Goal: Task Accomplishment & Management: Use online tool/utility

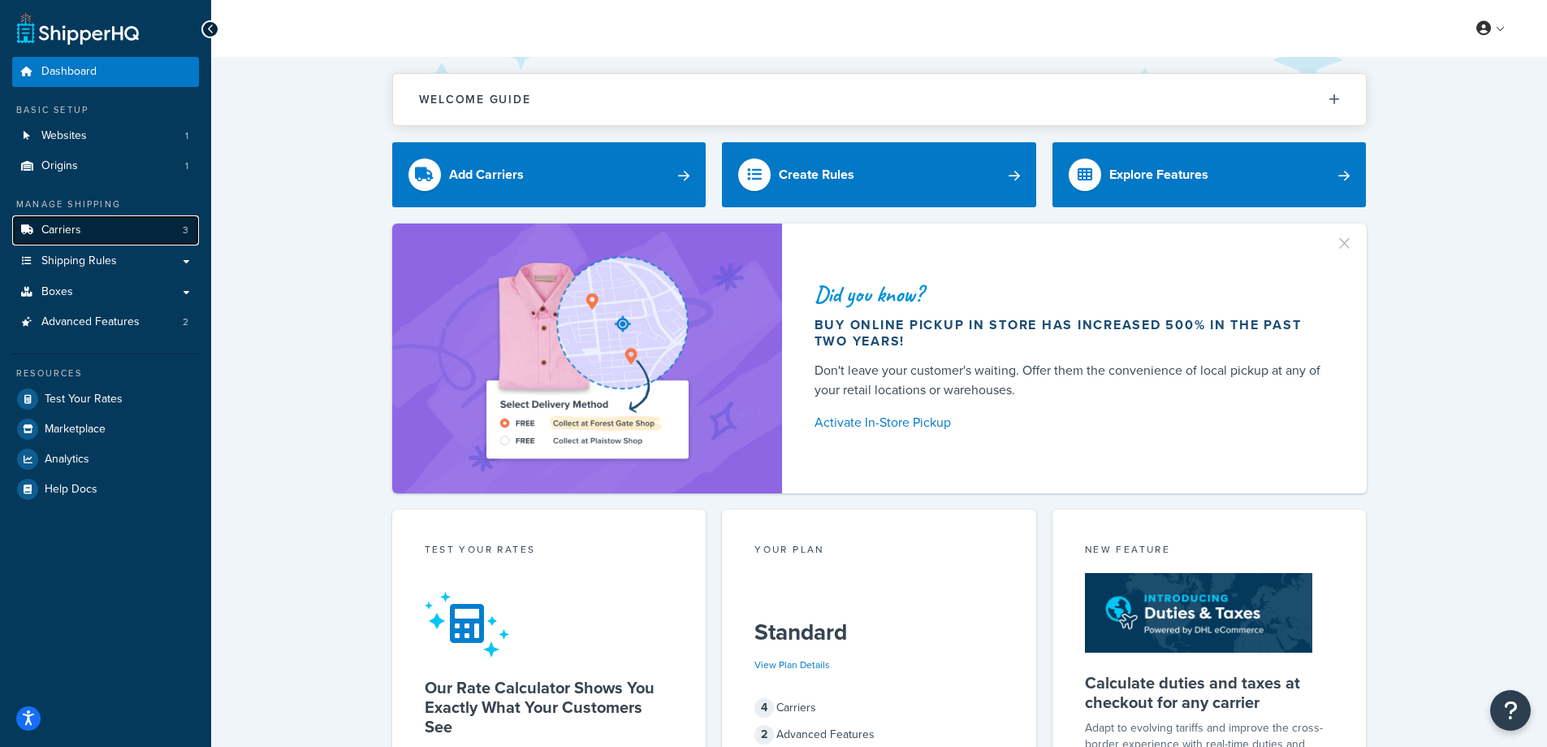
click at [108, 221] on link "Carriers 3" at bounding box center [105, 230] width 187 height 30
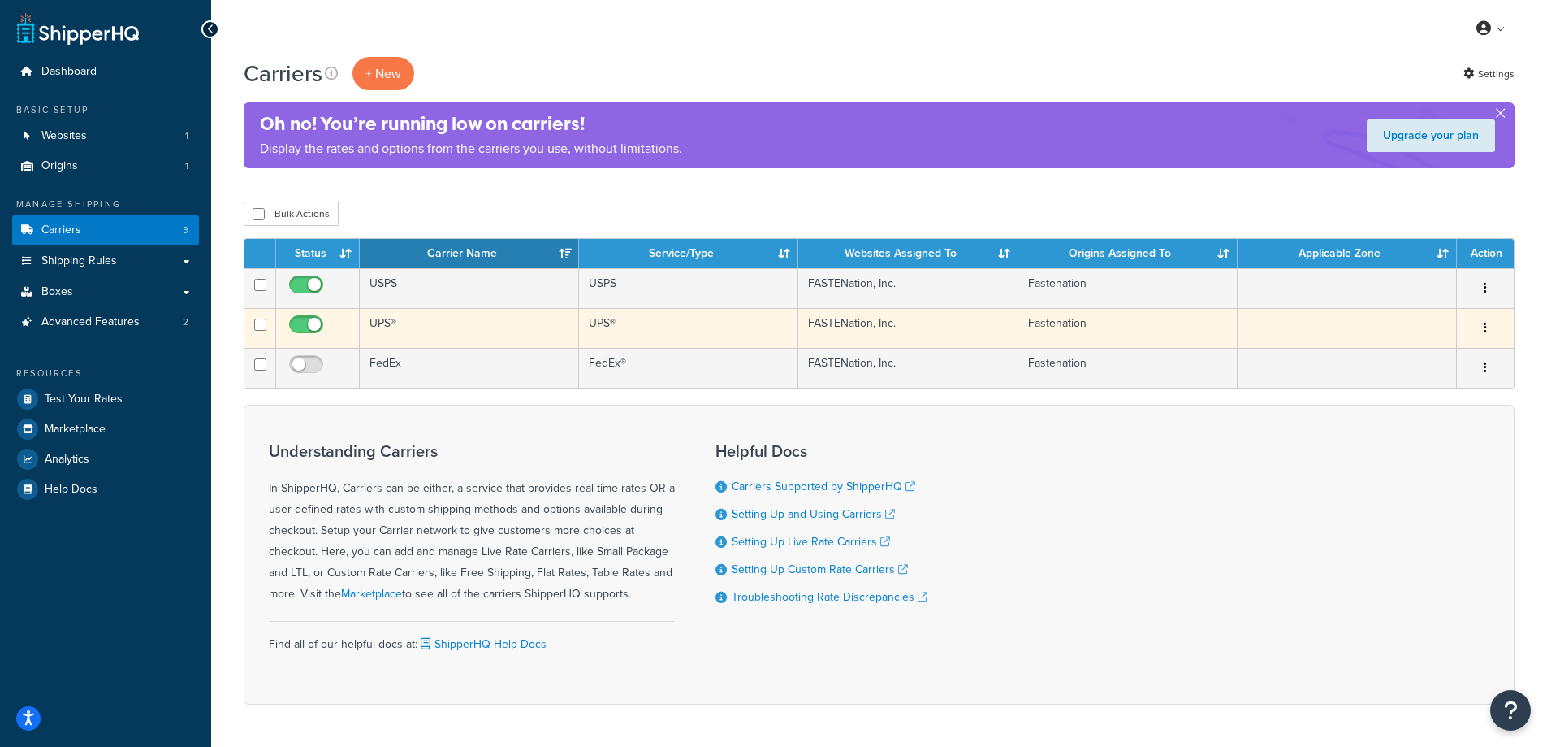
click at [429, 325] on td "UPS®" at bounding box center [469, 328] width 219 height 40
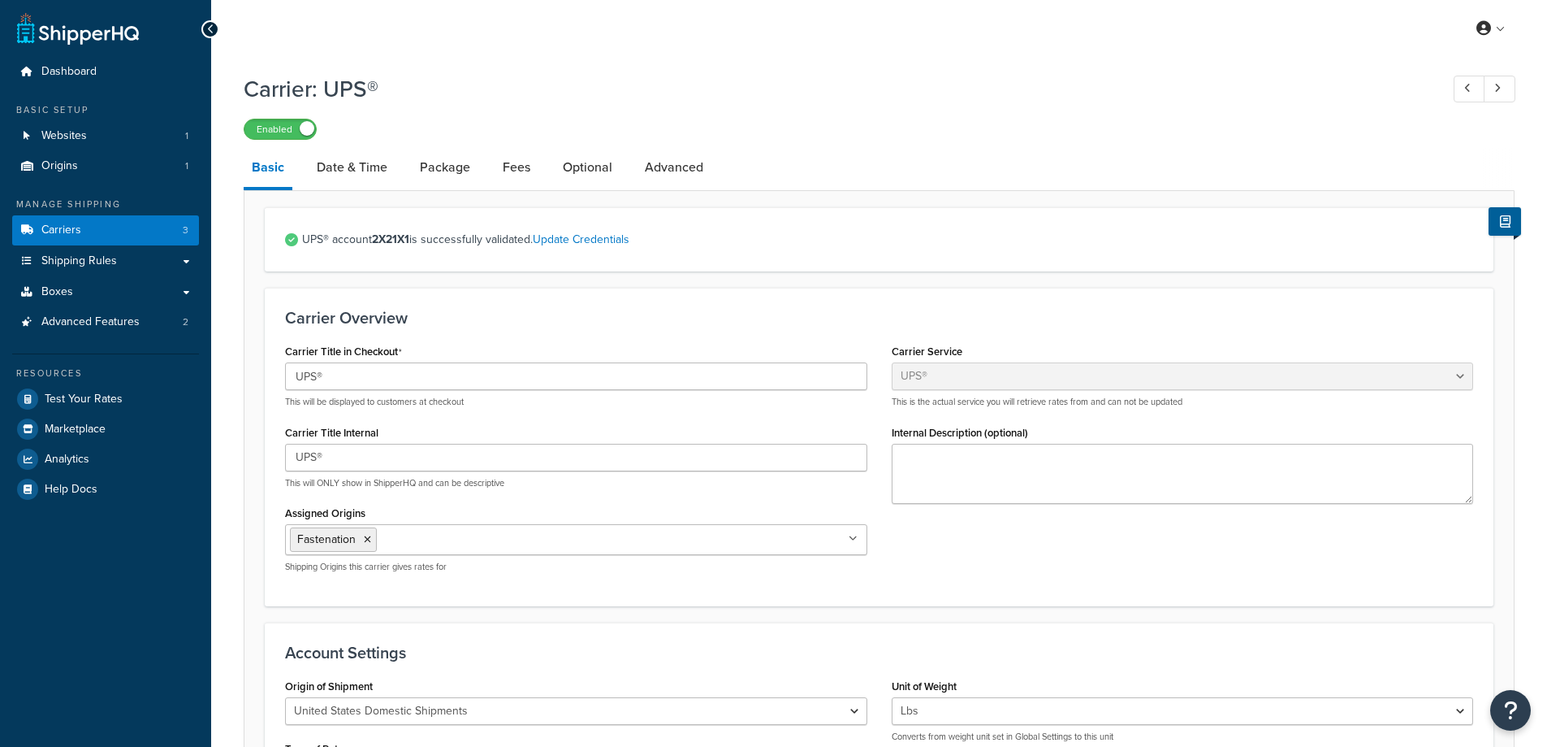
select select "ups"
click at [128, 265] on link "Shipping Rules" at bounding box center [105, 261] width 187 height 30
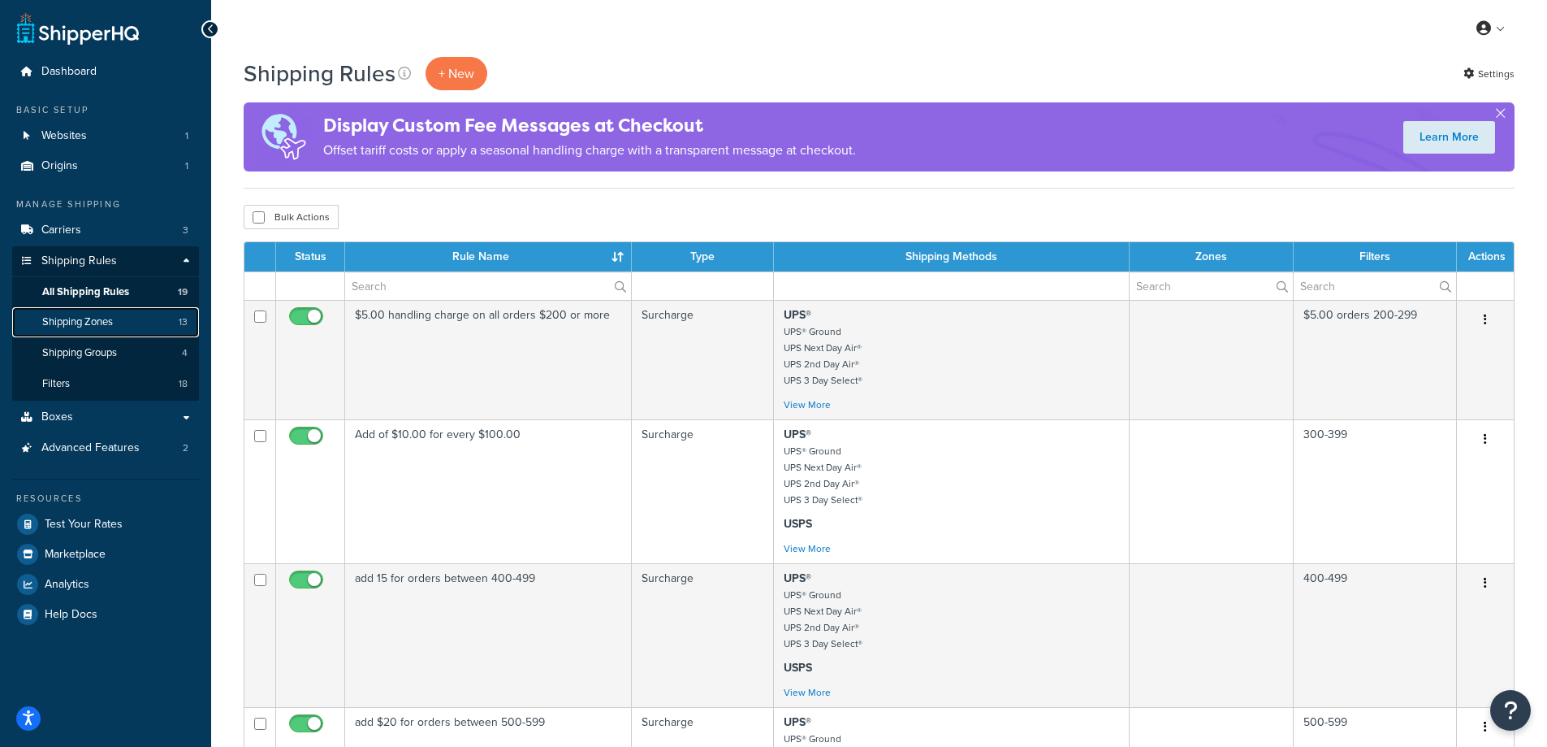
click at [78, 325] on span "Shipping Zones" at bounding box center [77, 322] width 71 height 14
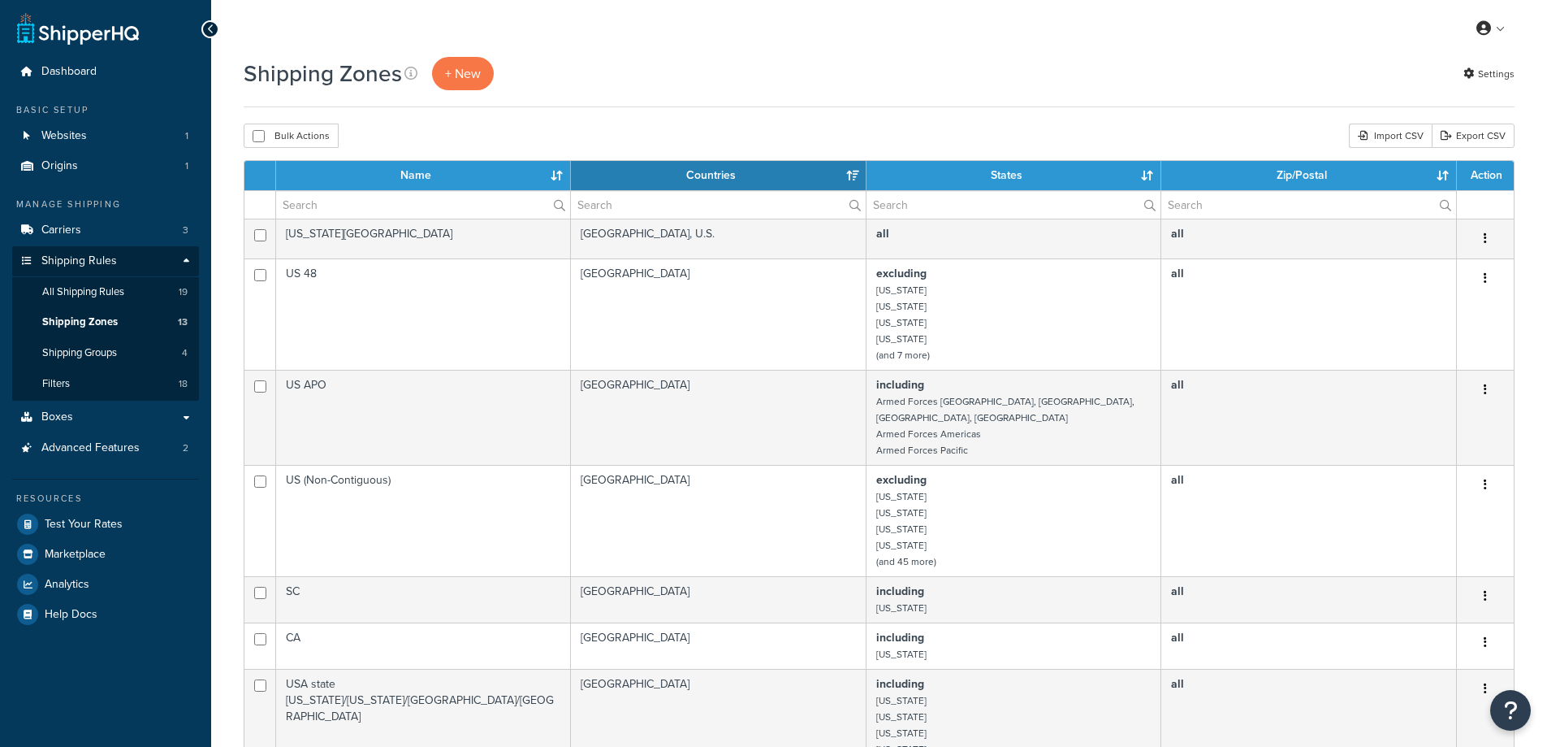
select select "15"
click at [93, 227] on link "Carriers 3" at bounding box center [105, 230] width 187 height 30
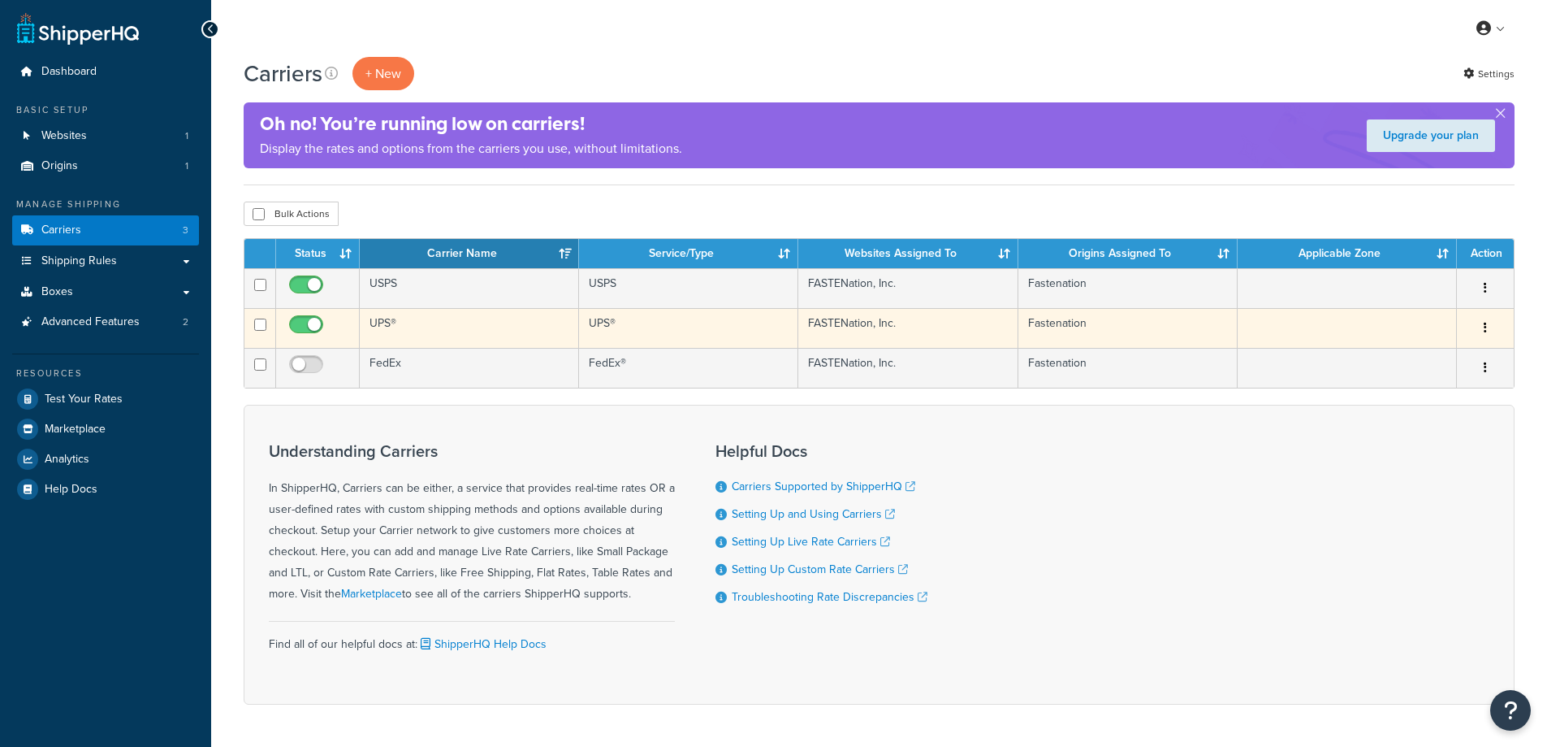
click at [439, 332] on td "UPS®" at bounding box center [469, 328] width 219 height 40
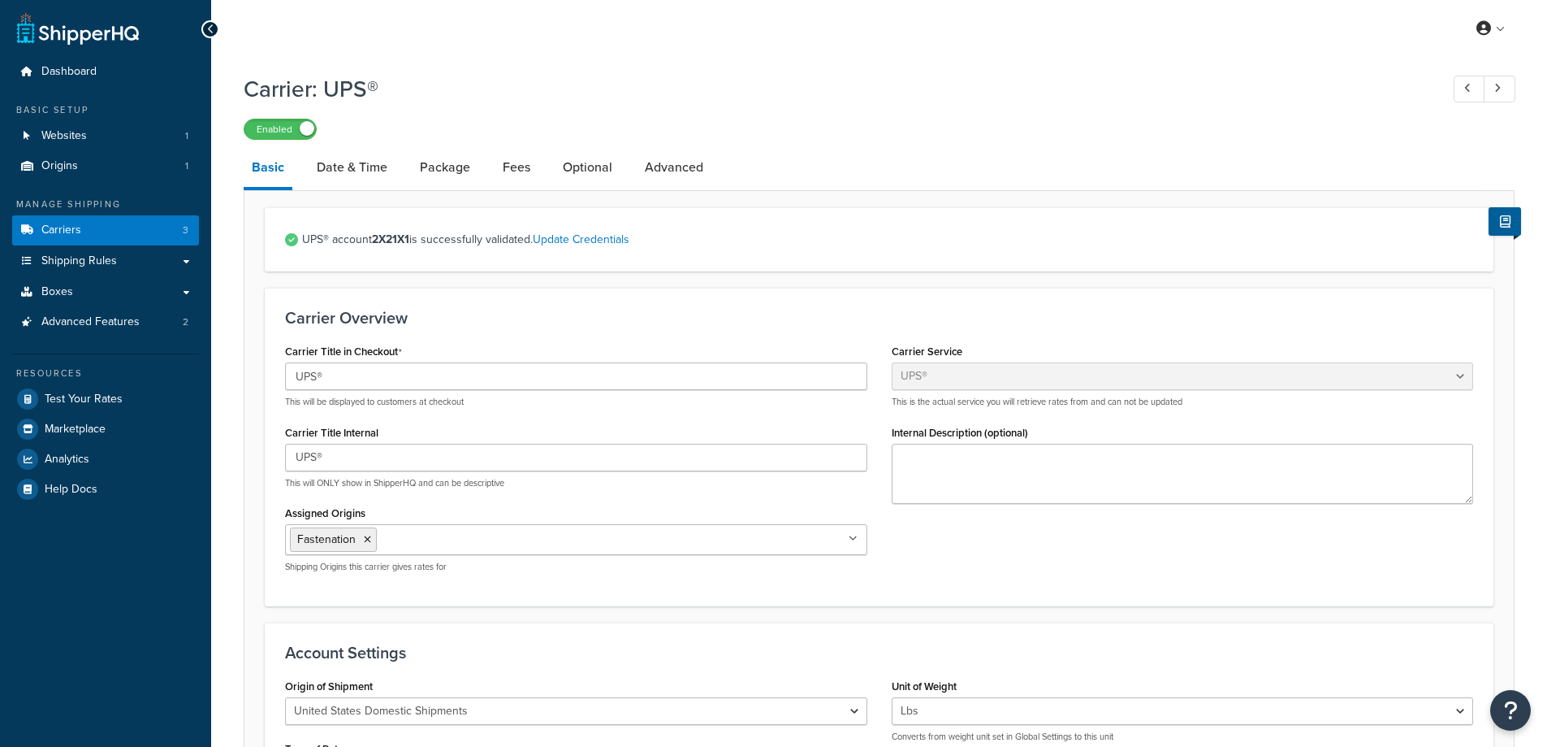
select select "ups"
click at [93, 272] on link "Shipping Rules" at bounding box center [105, 261] width 187 height 30
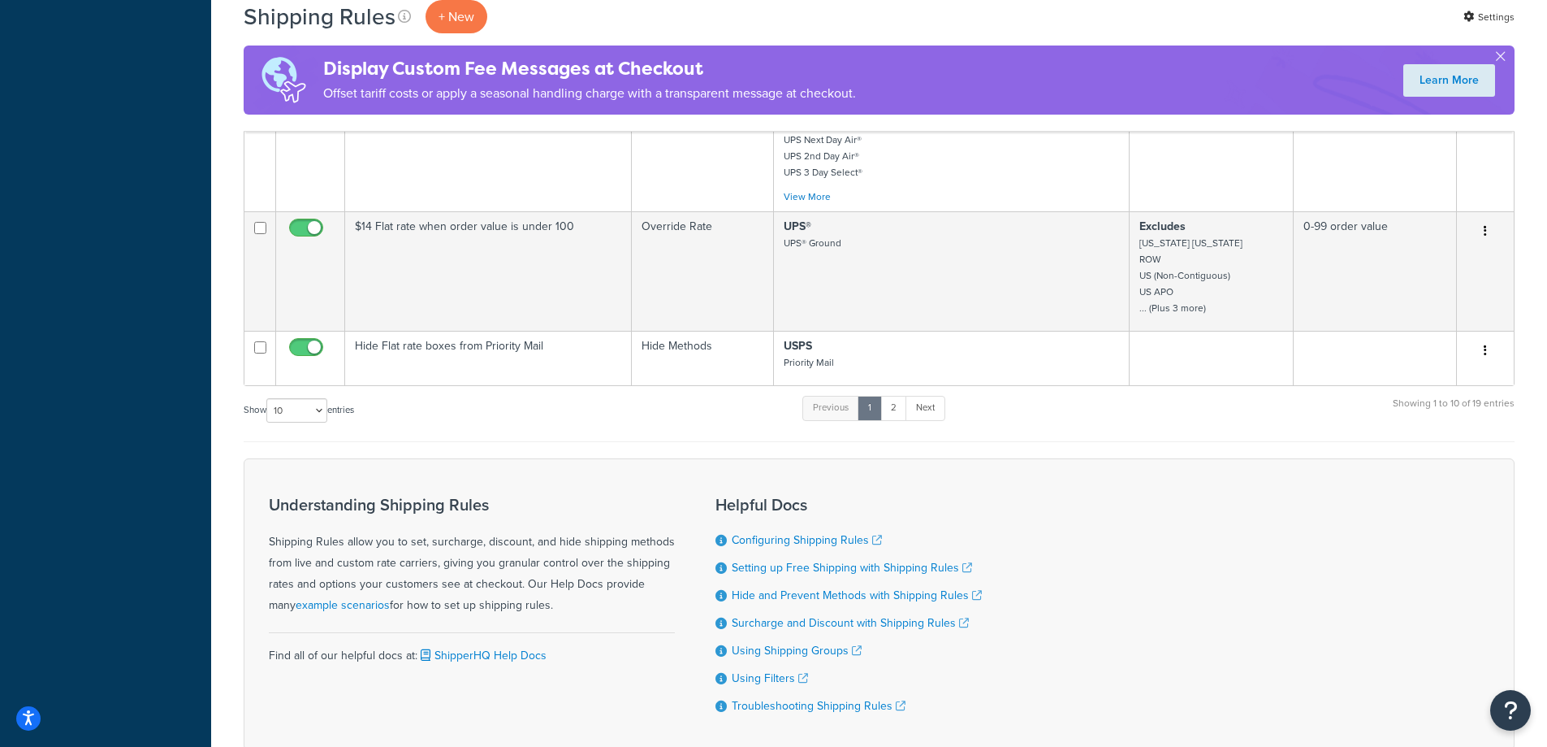
scroll to position [1218, 0]
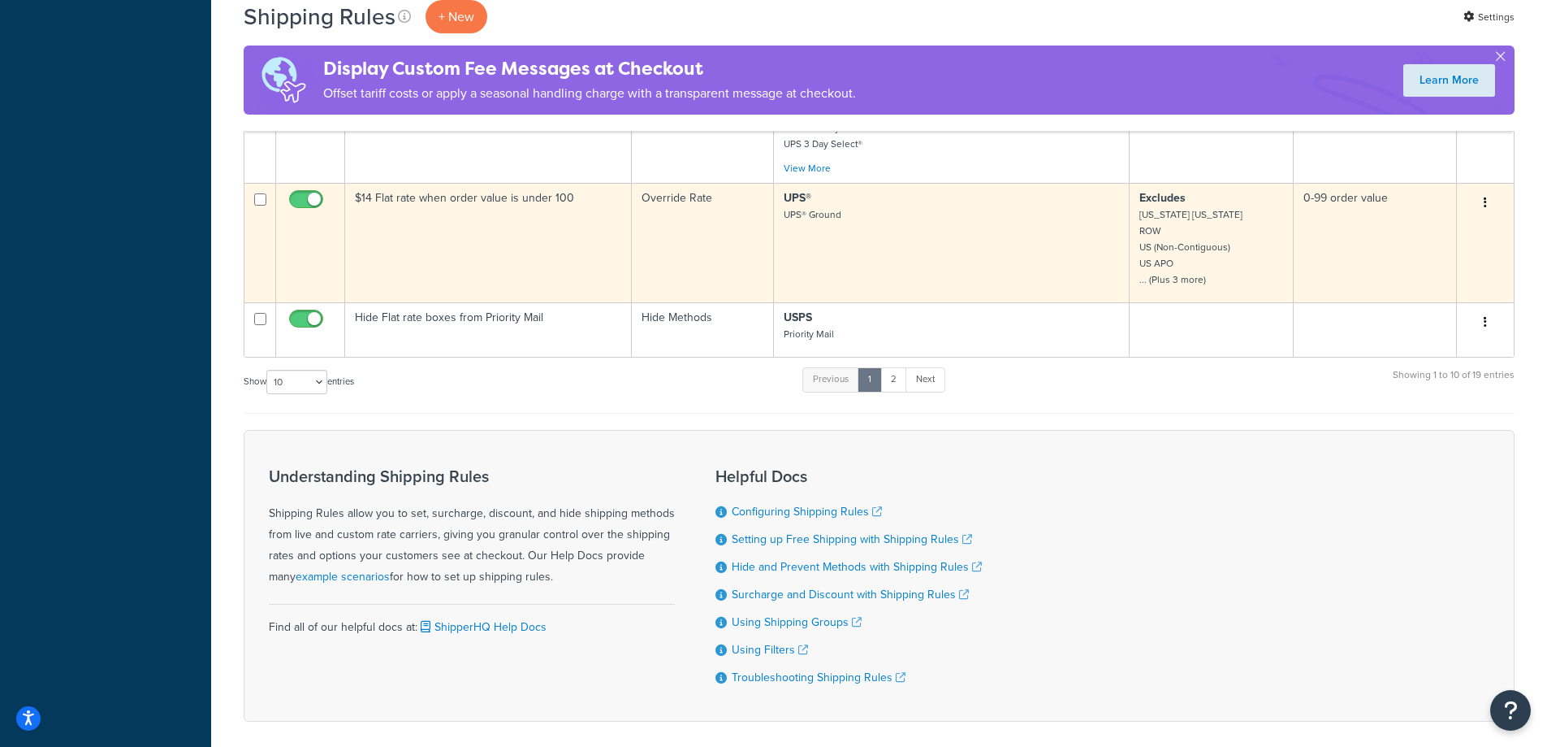
click at [1175, 272] on p "Excludes [US_STATE] [US_STATE] ROW [GEOGRAPHIC_DATA] (Non-Contiguous) US APO ..…" at bounding box center [1212, 238] width 144 height 97
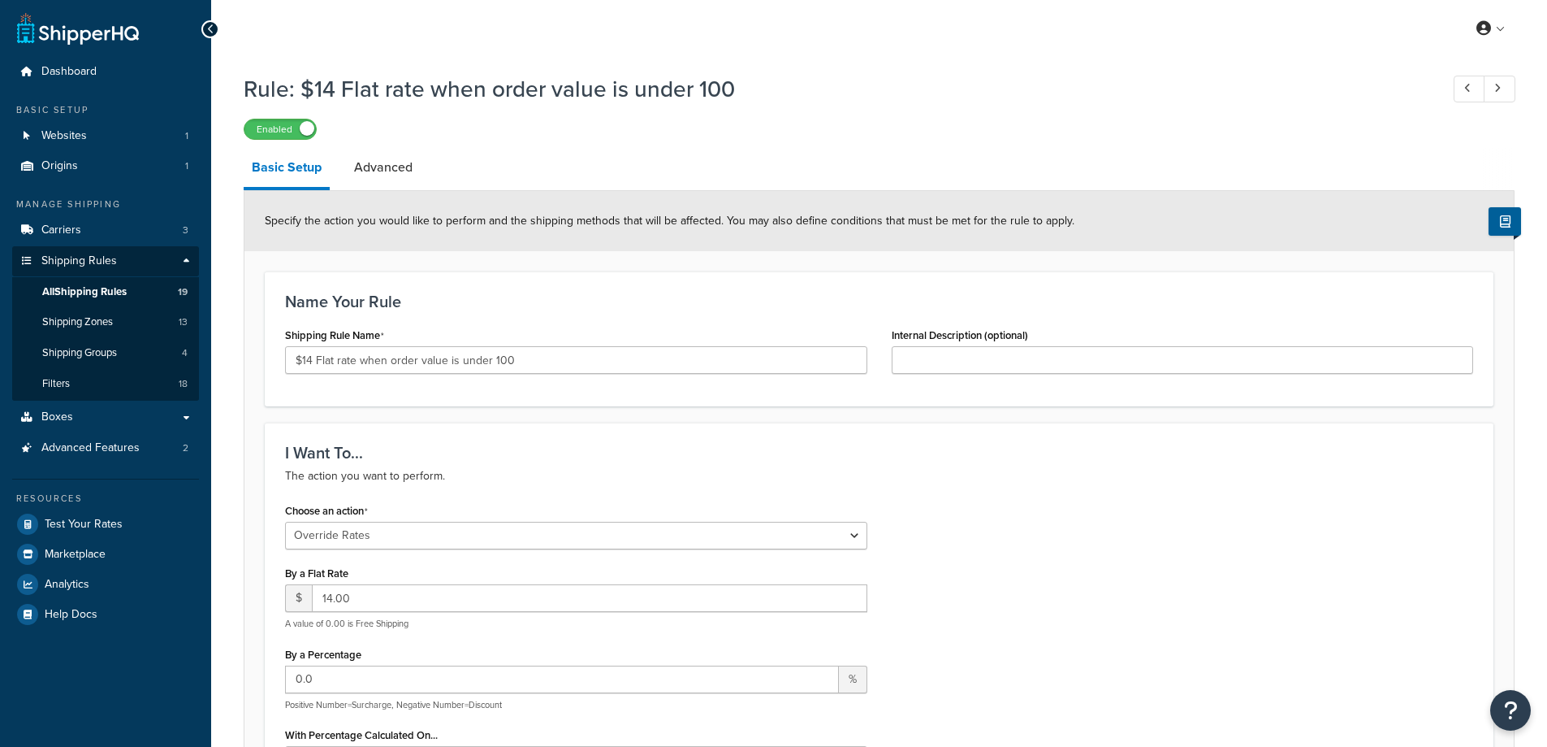
select select "OVERRIDE"
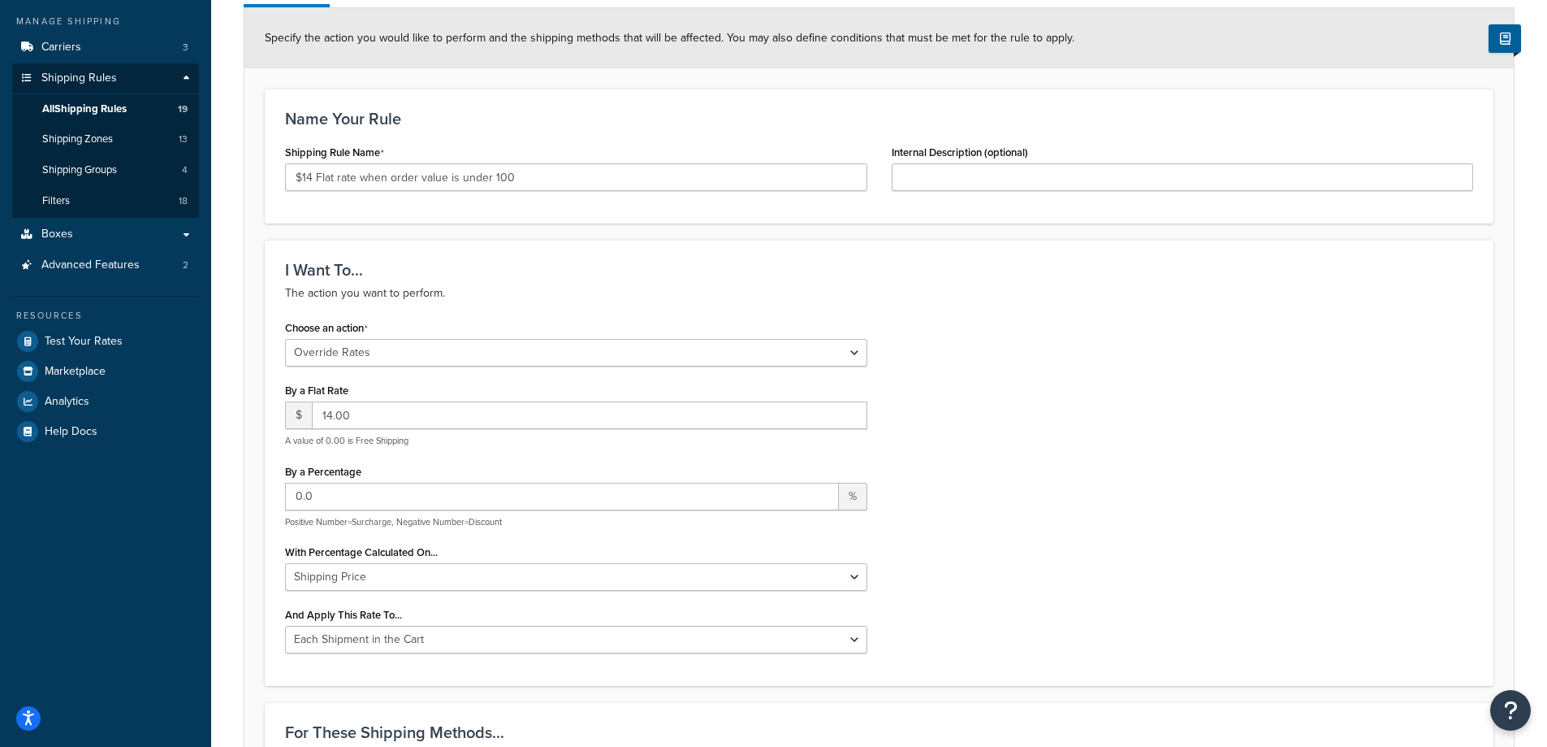
scroll to position [76, 0]
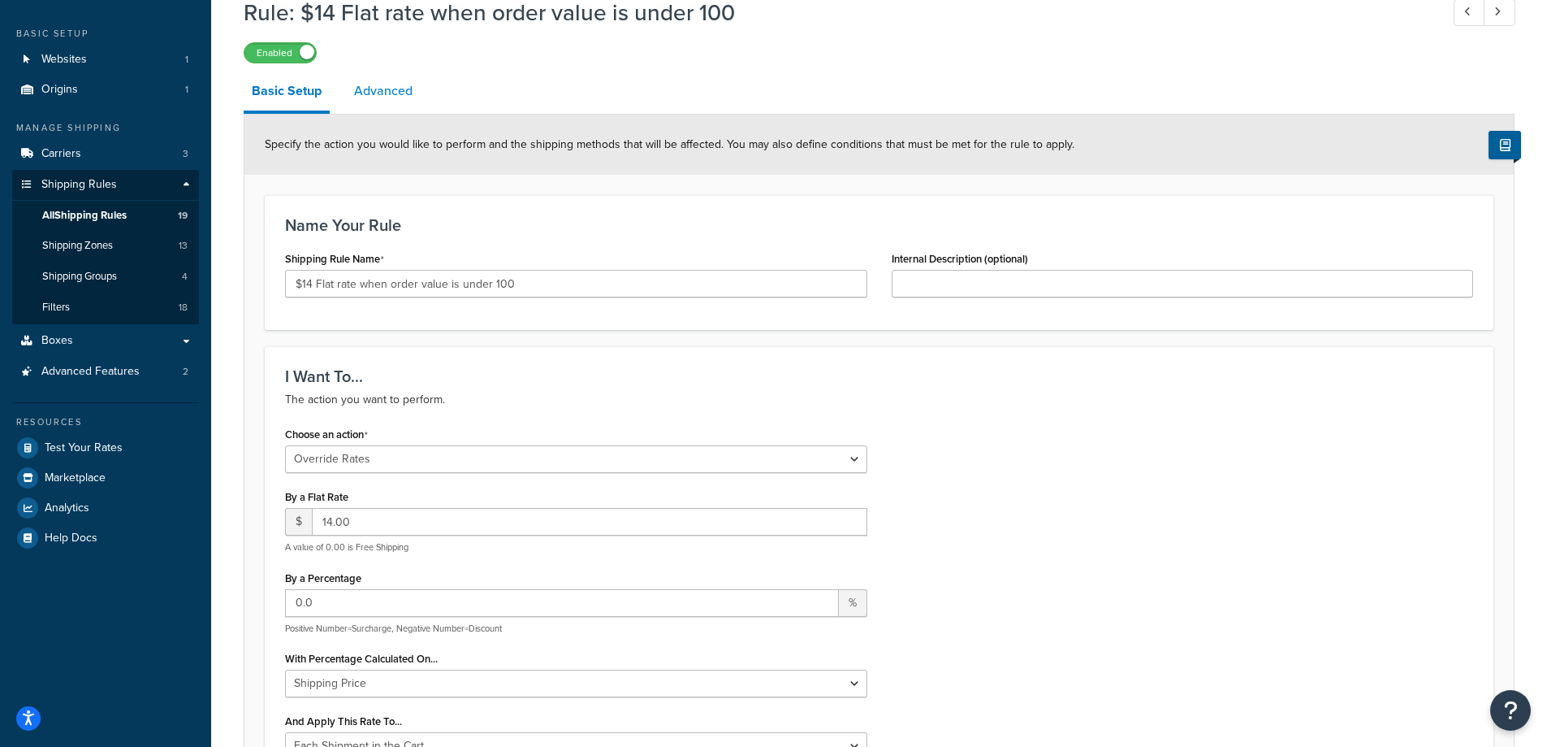
click at [366, 89] on link "Advanced" at bounding box center [383, 90] width 75 height 39
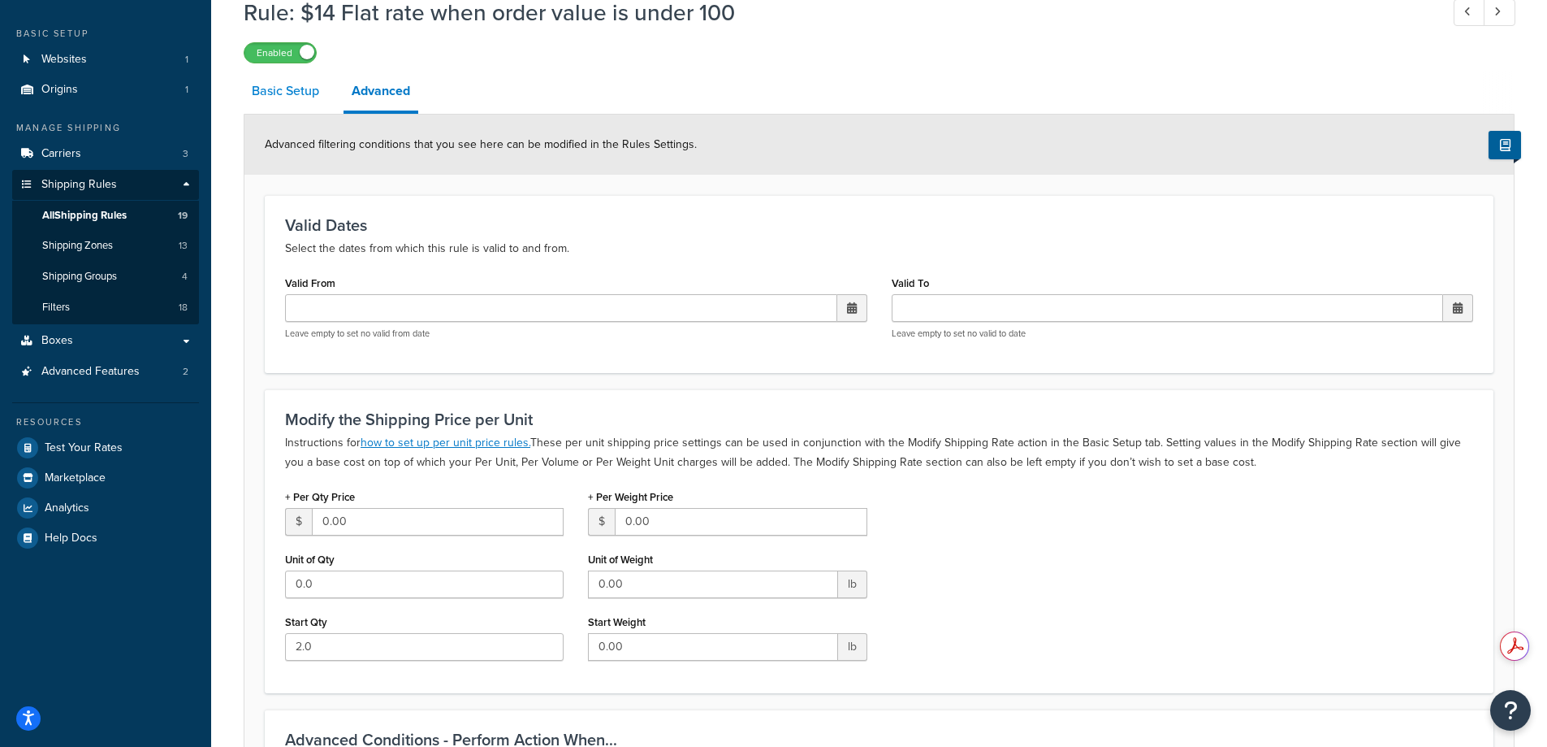
click at [284, 97] on link "Basic Setup" at bounding box center [286, 90] width 84 height 39
select select "OVERRIDE"
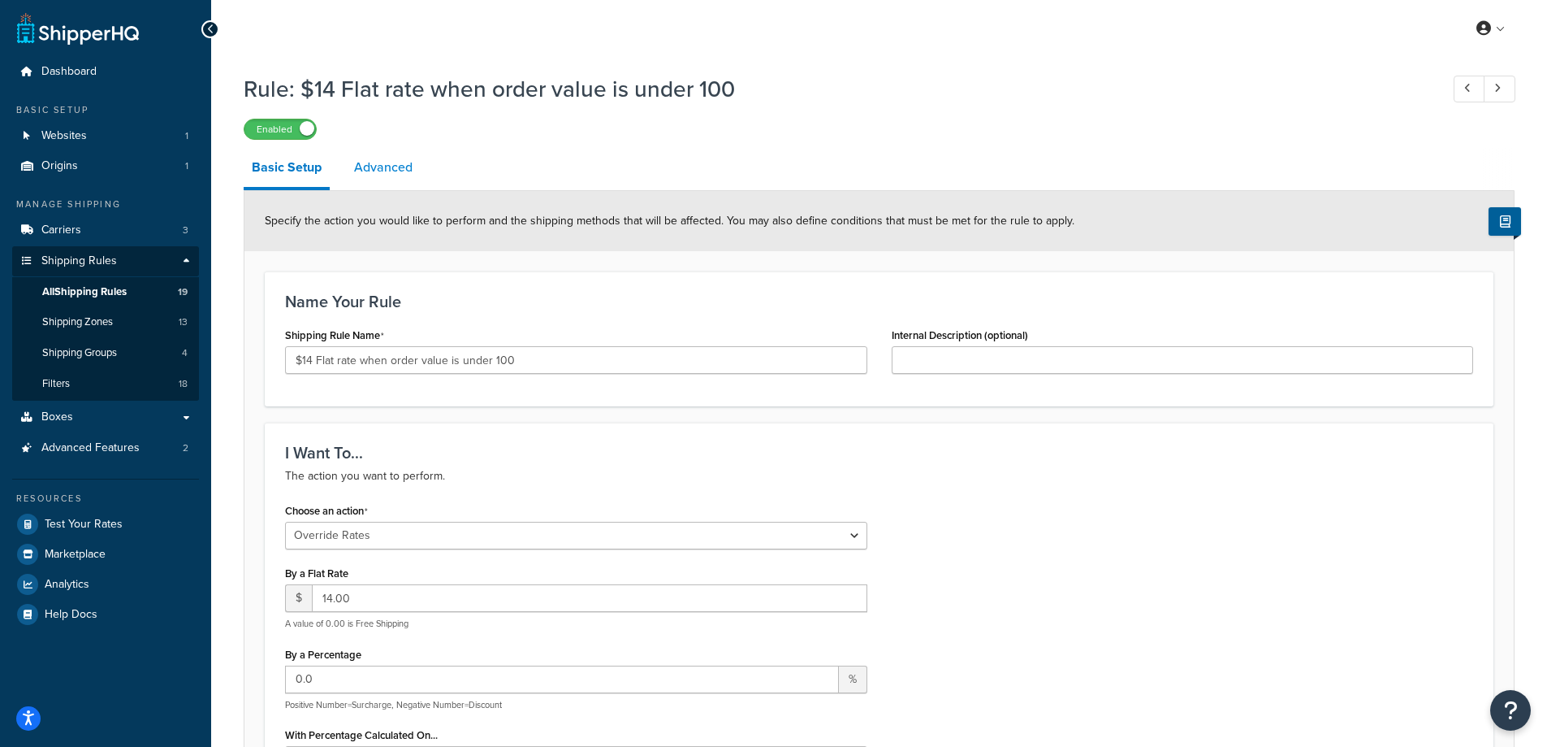
click at [381, 174] on link "Advanced" at bounding box center [383, 167] width 75 height 39
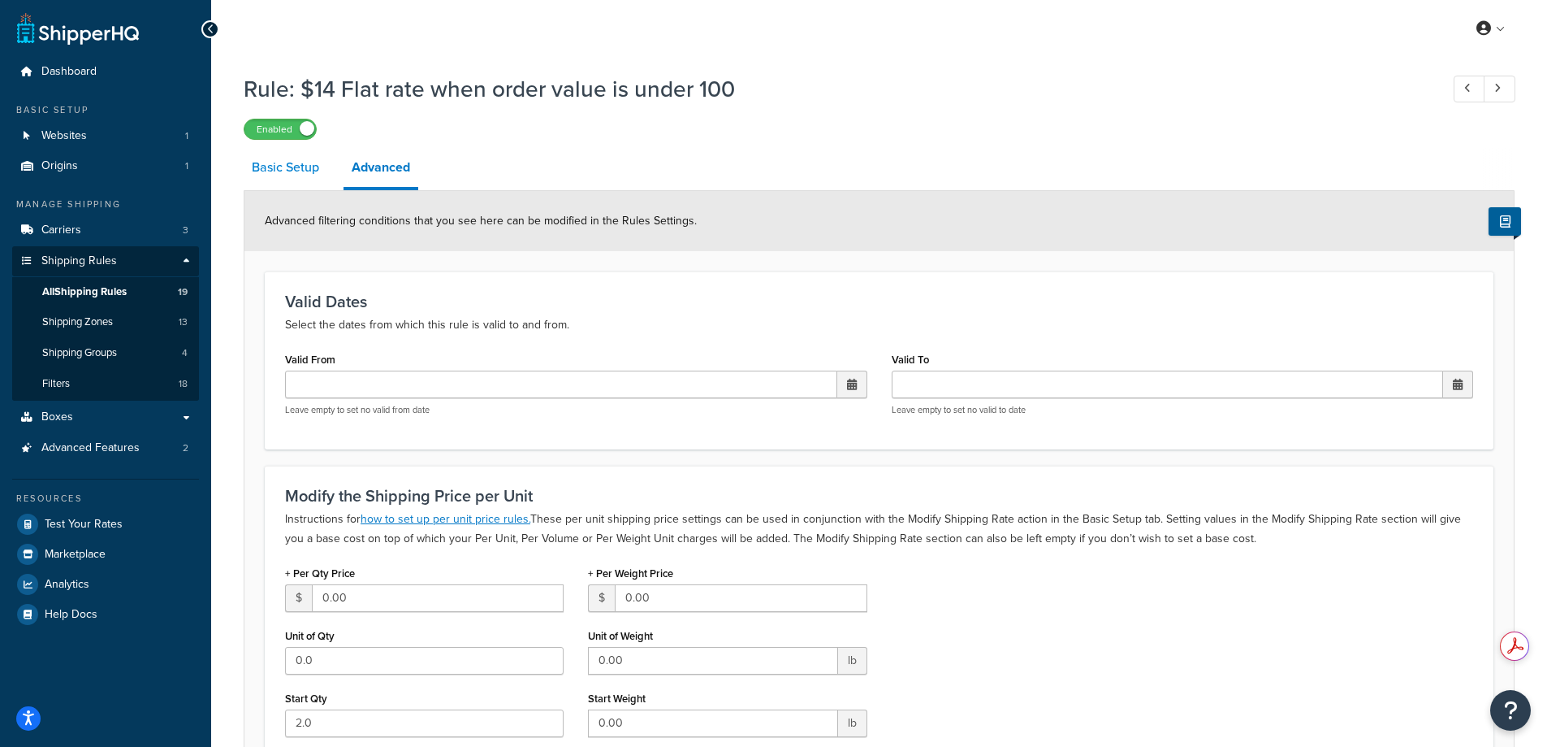
click at [290, 164] on link "Basic Setup" at bounding box center [286, 167] width 84 height 39
select select "OVERRIDE"
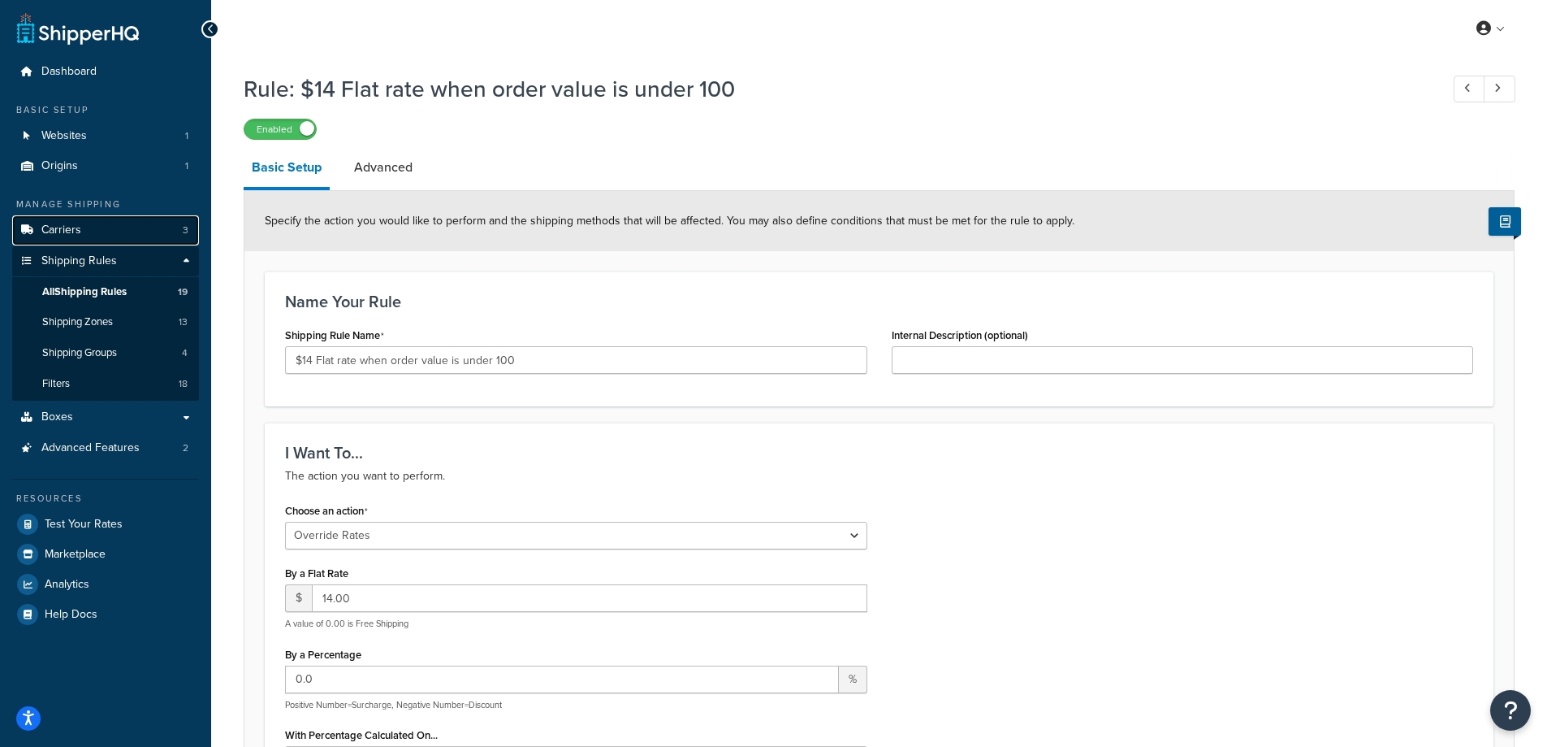
click at [65, 233] on span "Carriers" at bounding box center [61, 230] width 40 height 14
click at [384, 168] on link "Advanced" at bounding box center [383, 167] width 75 height 39
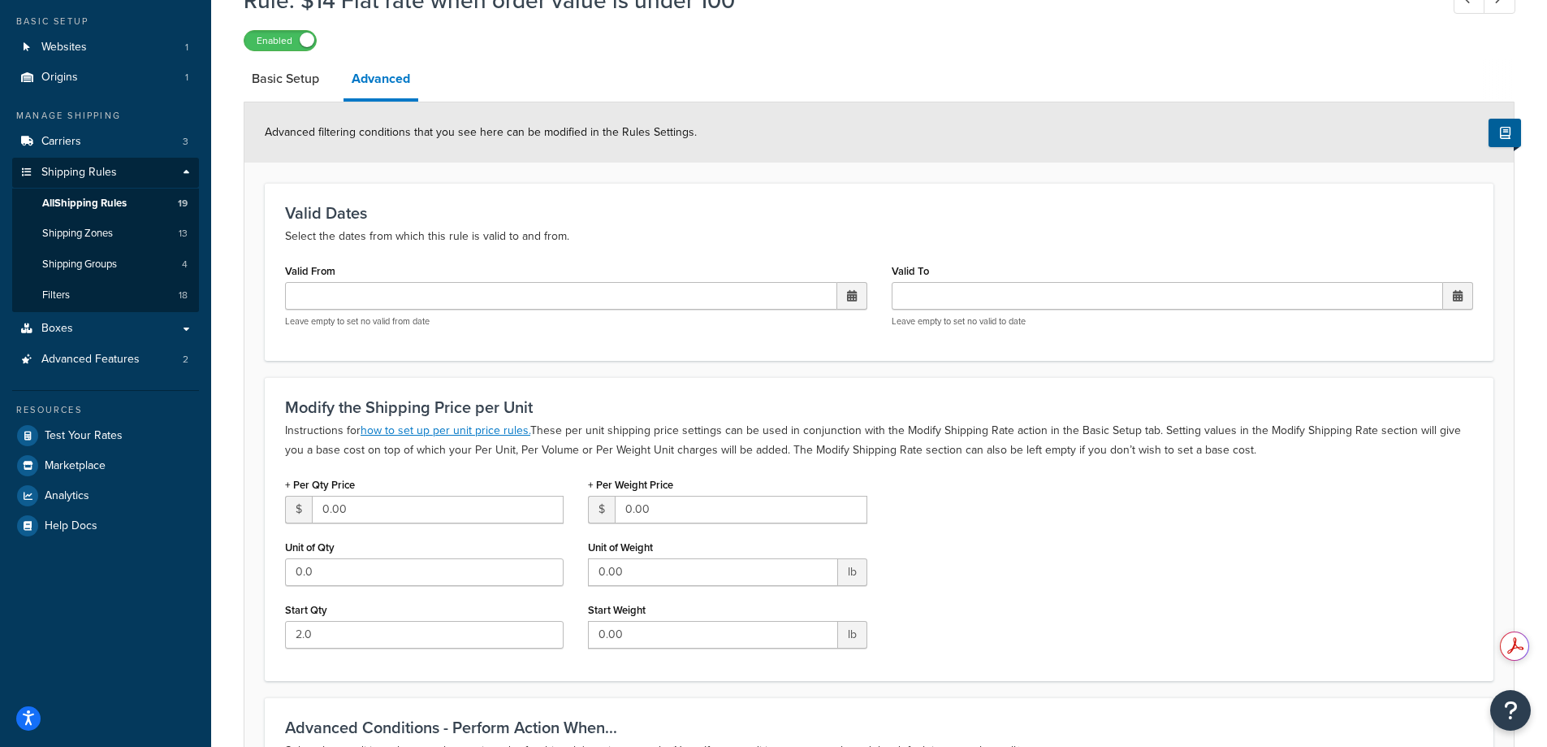
scroll to position [81, 0]
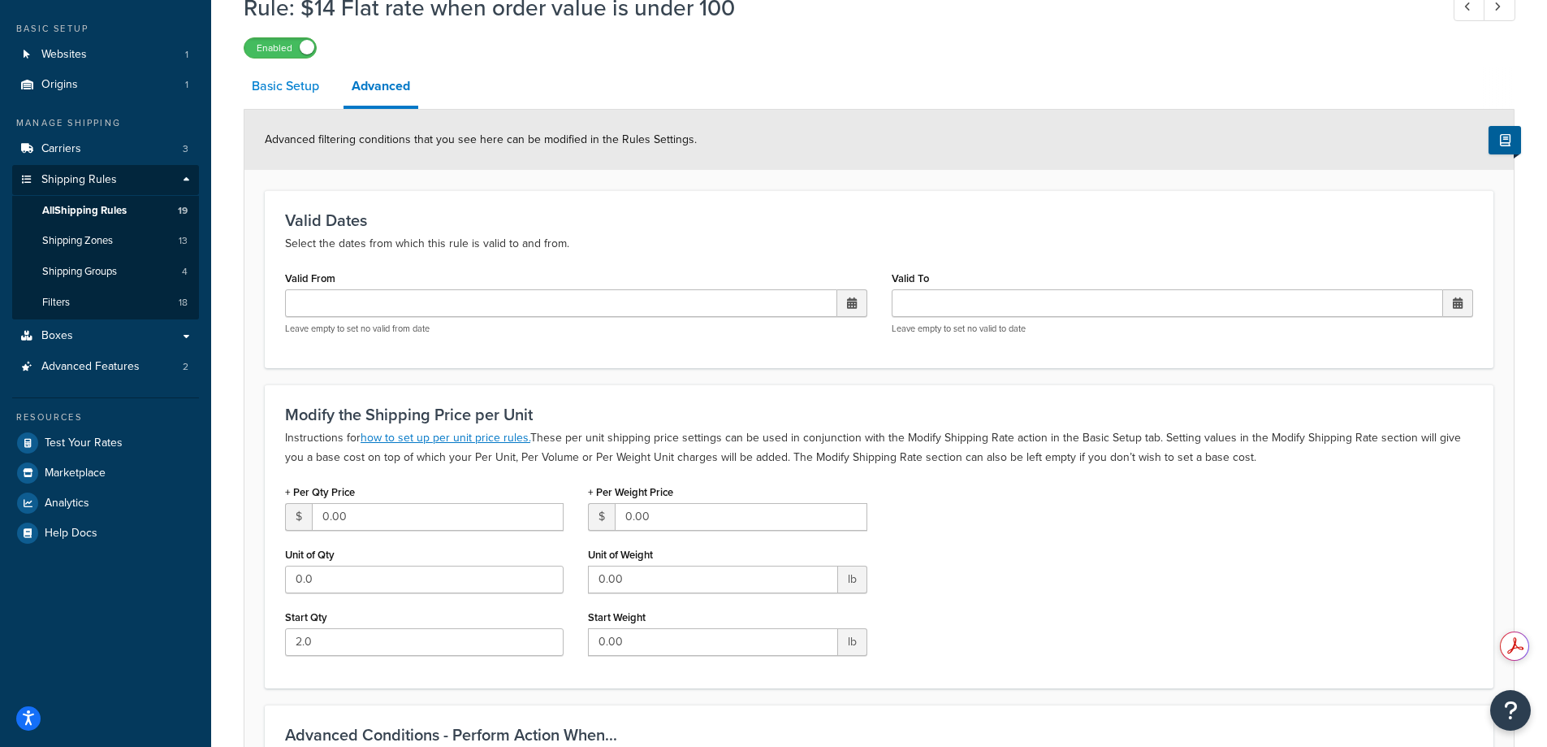
click at [262, 85] on link "Basic Setup" at bounding box center [286, 86] width 84 height 39
select select "OVERRIDE"
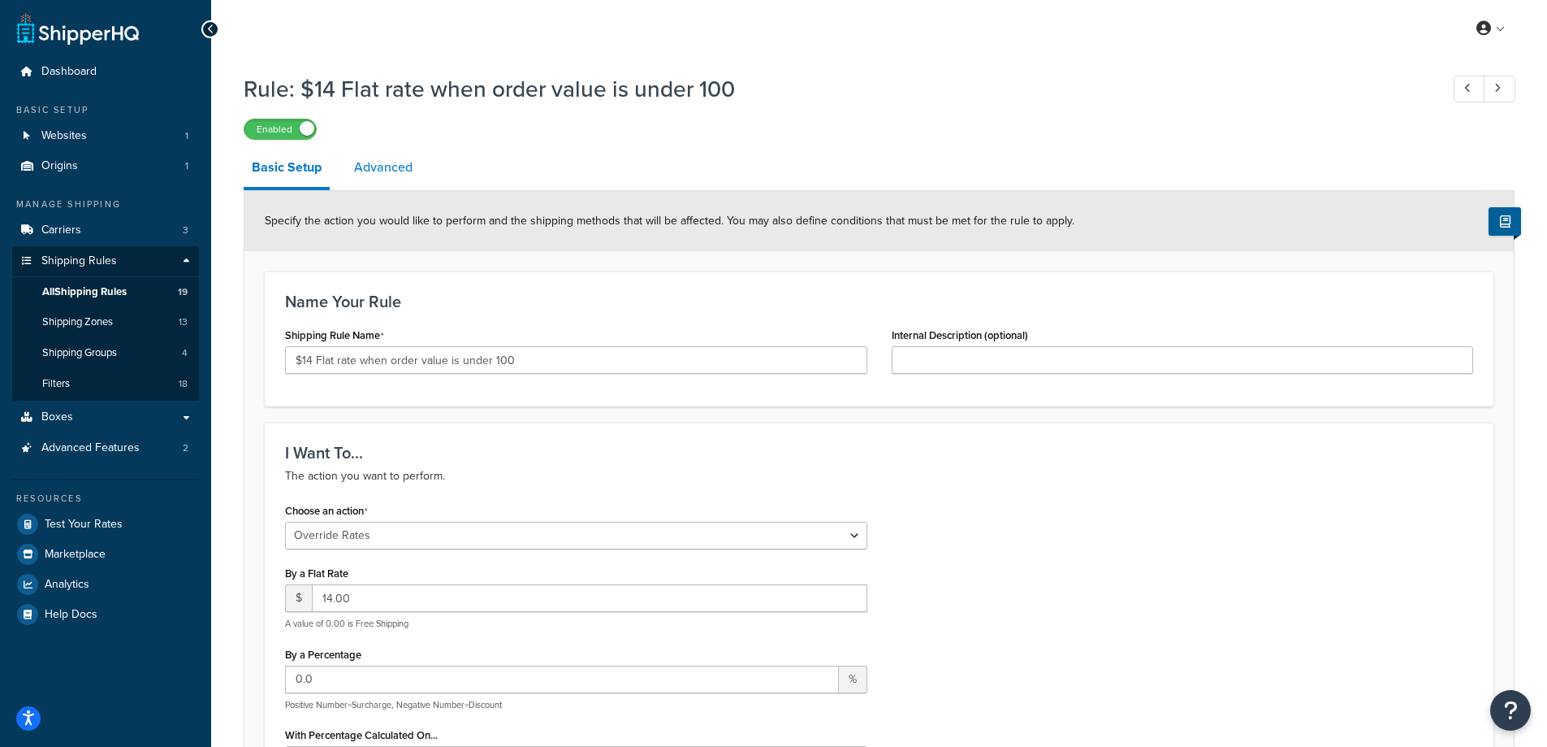
click at [386, 172] on link "Advanced" at bounding box center [383, 167] width 75 height 39
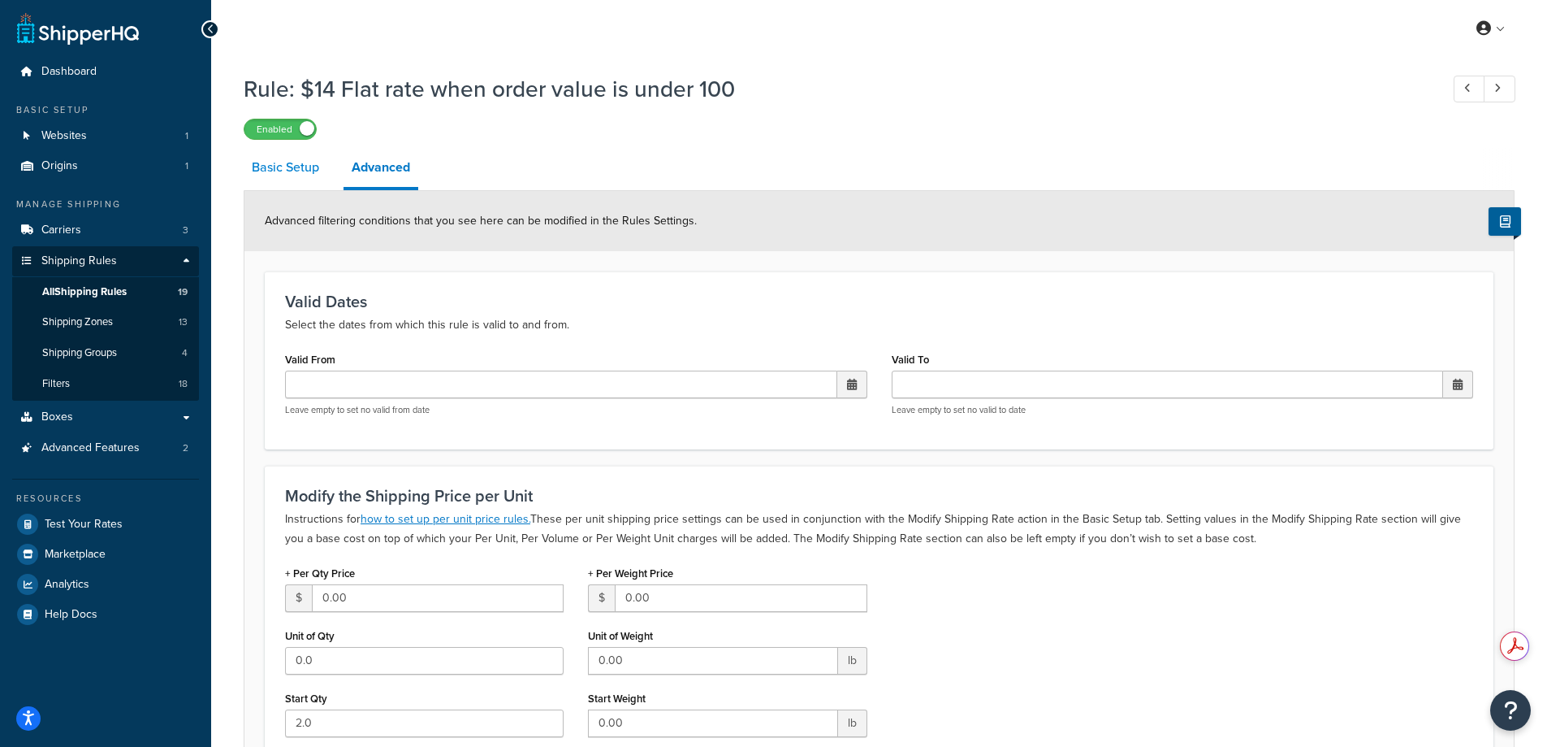
click at [283, 166] on link "Basic Setup" at bounding box center [286, 167] width 84 height 39
select select "OVERRIDE"
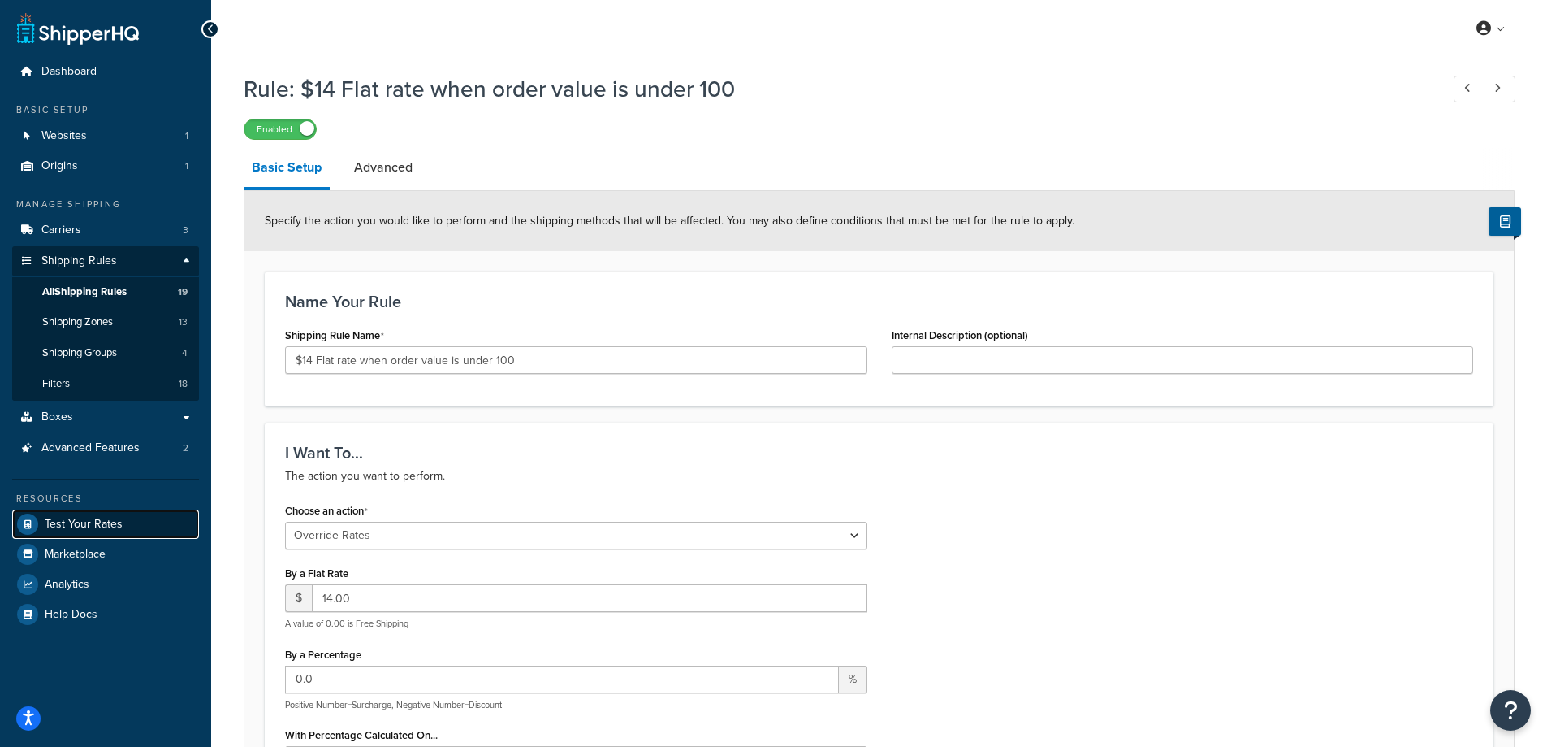
click at [65, 518] on span "Test Your Rates" at bounding box center [84, 524] width 78 height 14
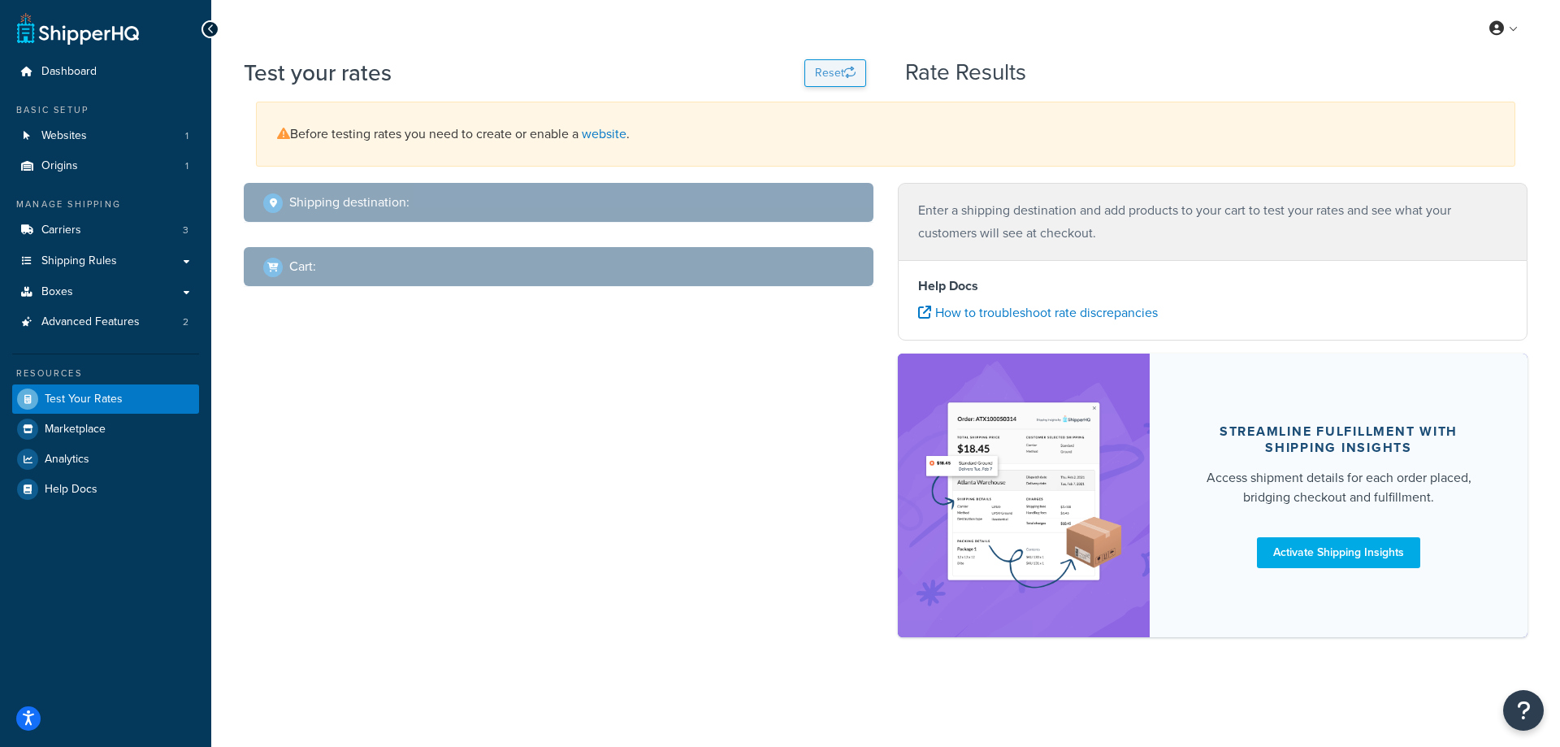
select select "TX"
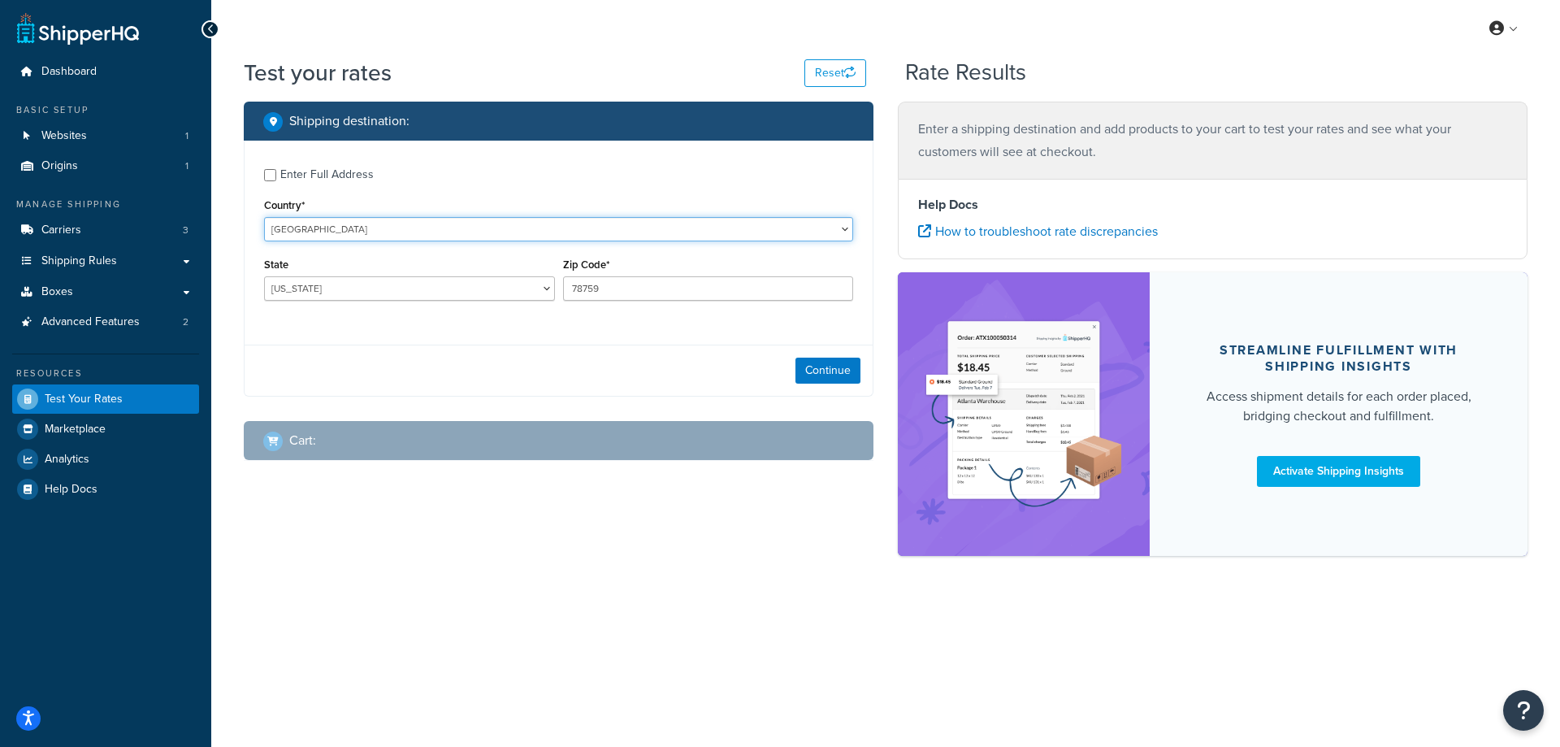
click at [374, 227] on select "United States United Kingdom Afghanistan Åland Islands Albania Algeria American…" at bounding box center [558, 229] width 589 height 24
select select "CA"
click at [264, 217] on select "United States United Kingdom Afghanistan Åland Islands Albania Algeria American…" at bounding box center [558, 229] width 589 height 24
click at [838, 376] on button "Continue" at bounding box center [827, 370] width 65 height 26
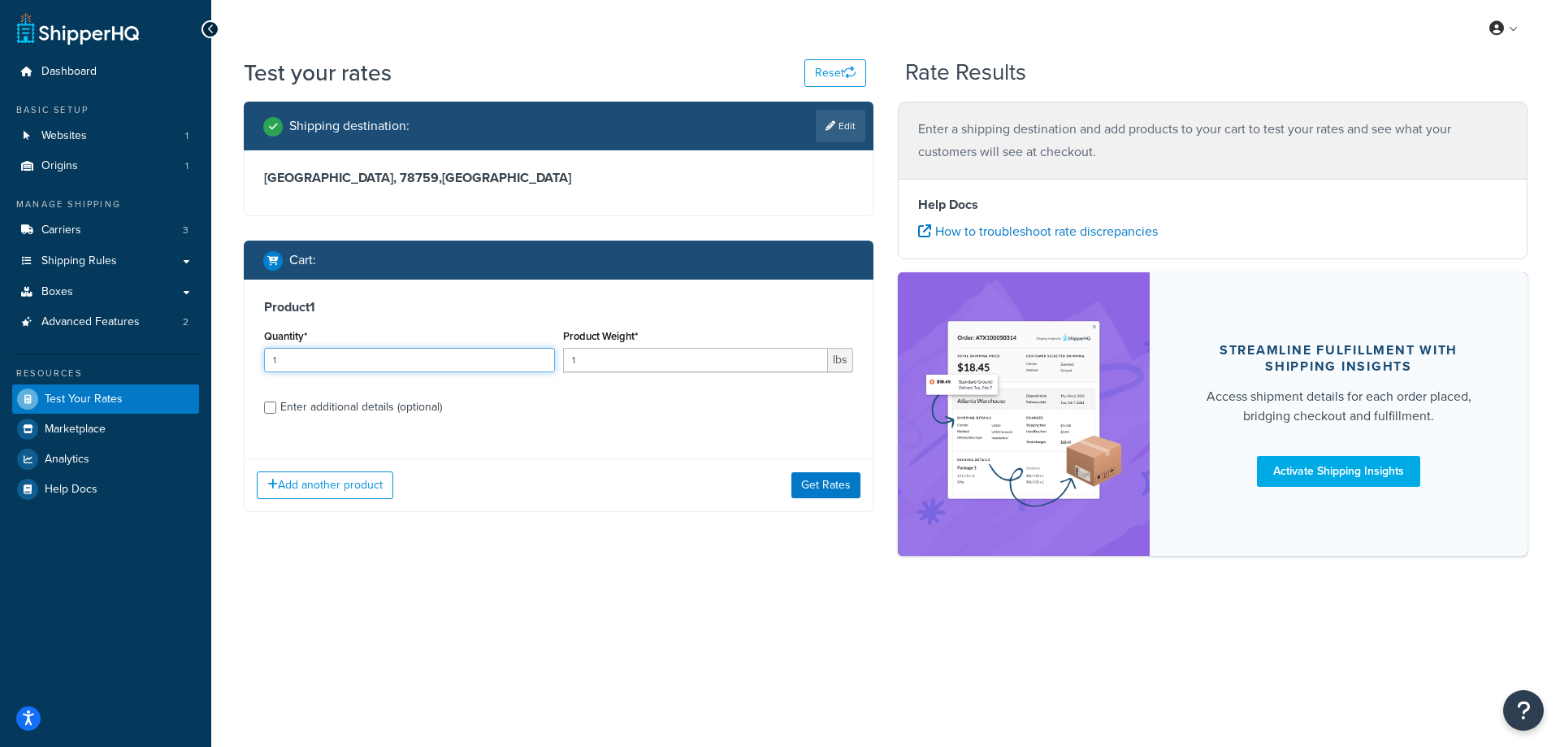
click at [368, 351] on input "1" at bounding box center [409, 360] width 291 height 24
click at [543, 360] on input "2" at bounding box center [409, 360] width 291 height 24
type input "3"
click at [543, 360] on input "3" at bounding box center [409, 360] width 291 height 24
click at [608, 361] on input "1" at bounding box center [696, 360] width 266 height 24
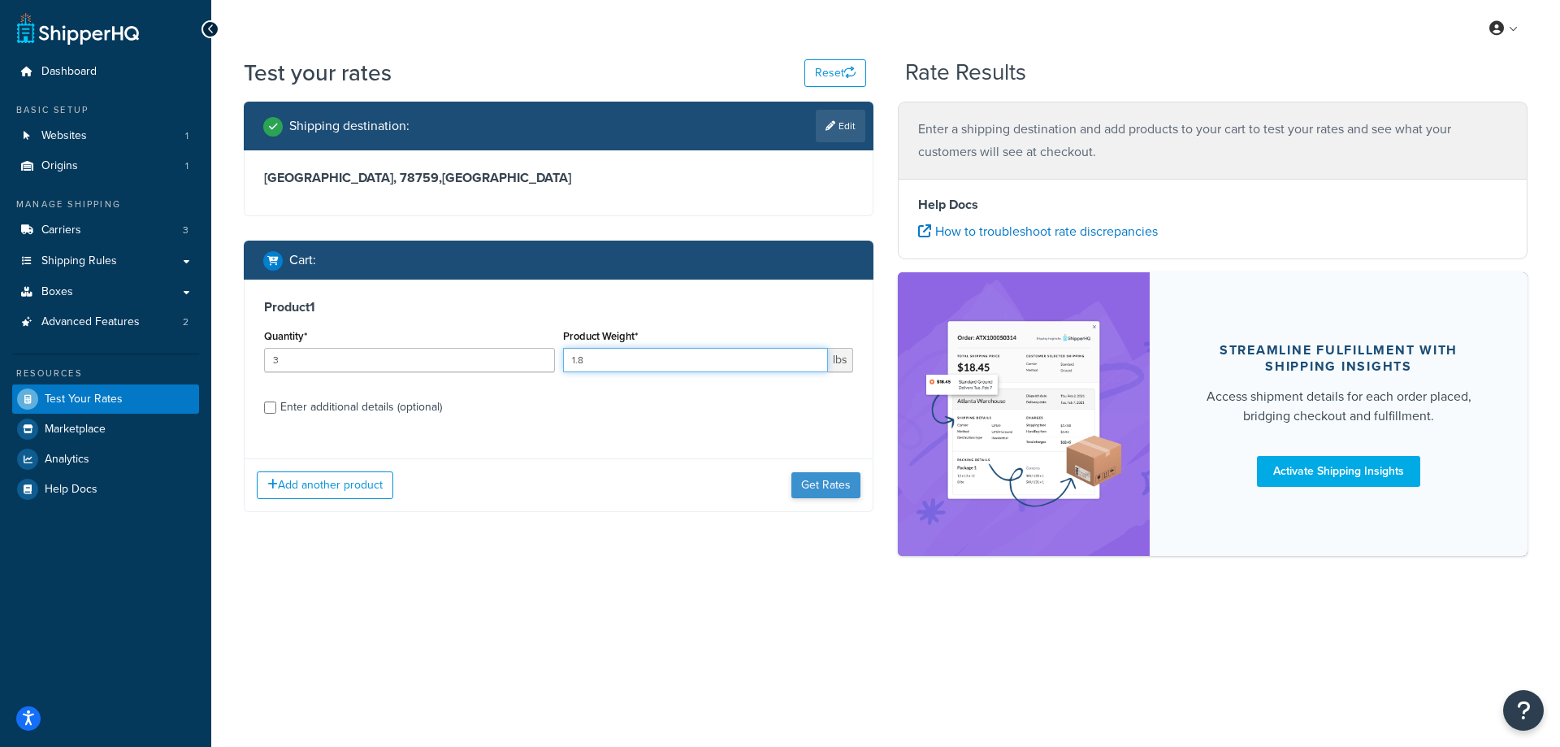
type input "1.8"
click at [810, 484] on button "Get Rates" at bounding box center [825, 485] width 69 height 26
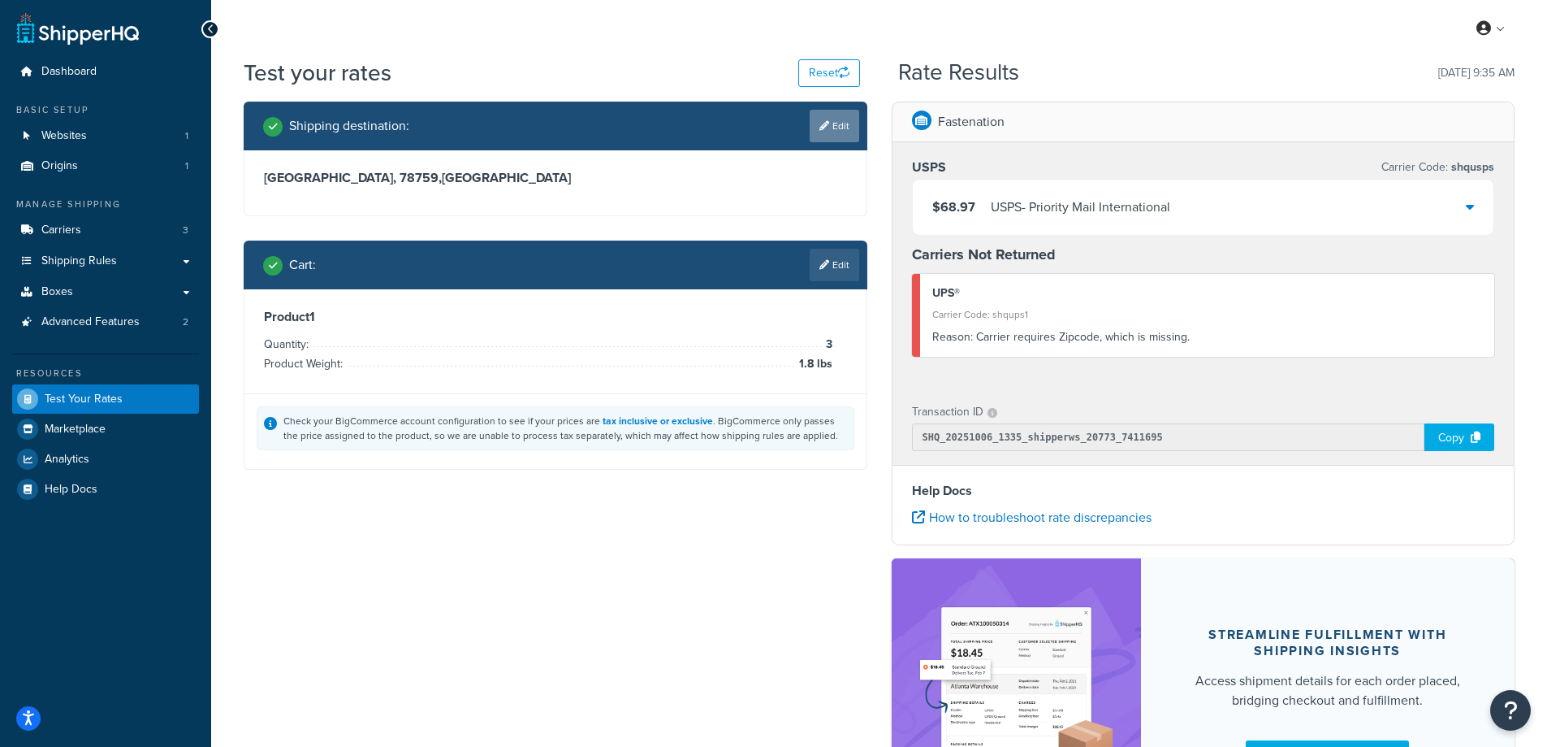
click at [820, 131] on icon at bounding box center [825, 126] width 10 height 10
select select "CA"
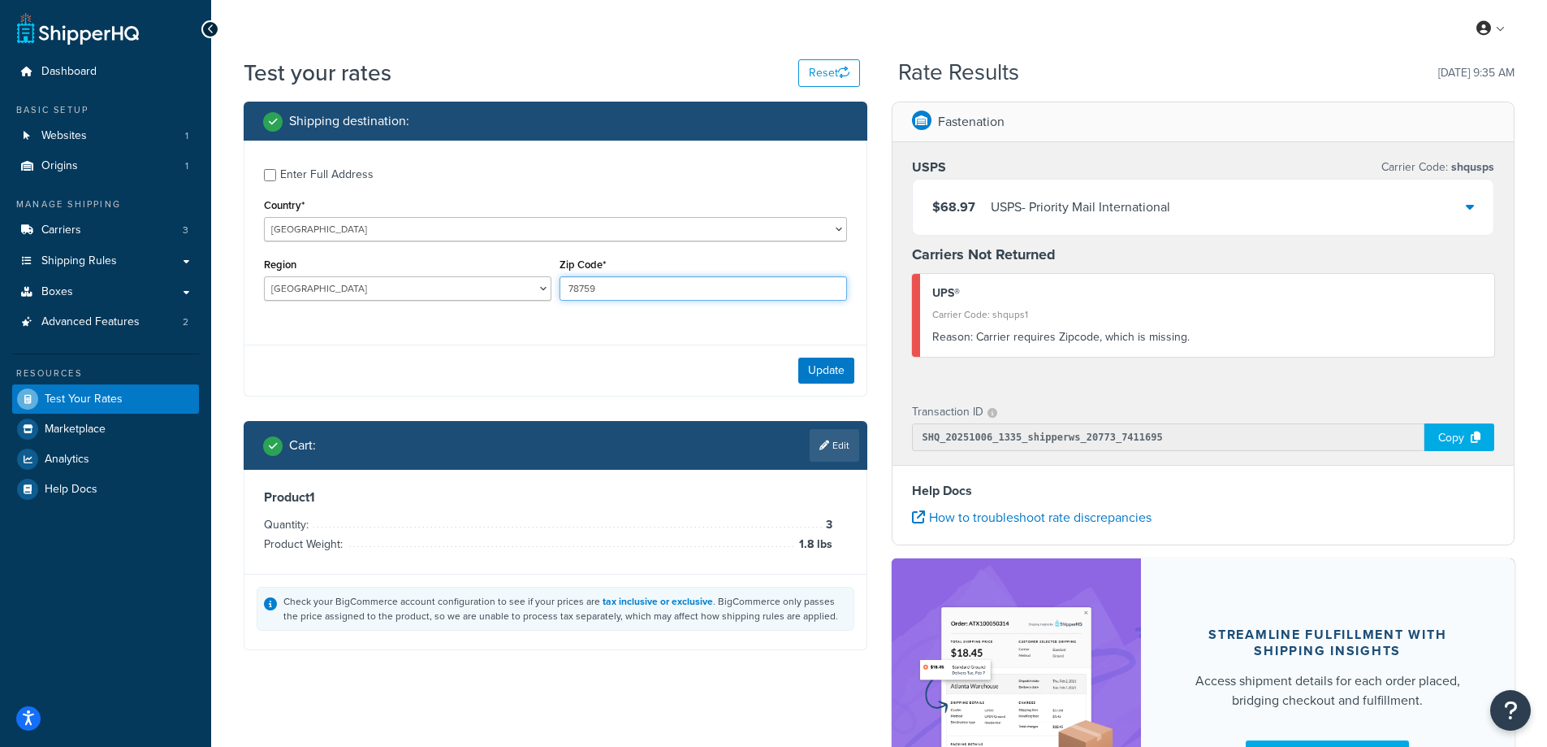
click at [656, 294] on input "78759" at bounding box center [704, 288] width 288 height 24
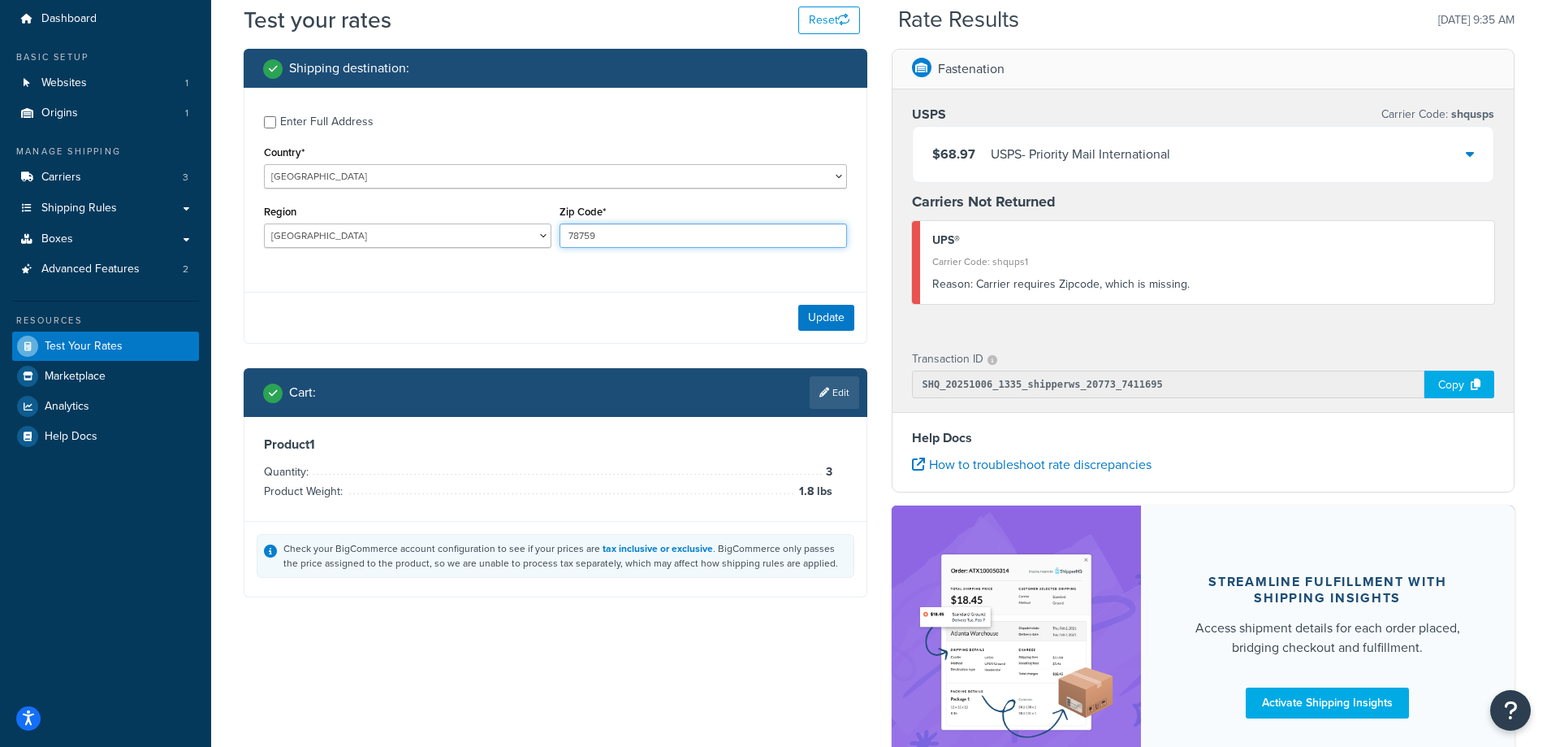
scroll to position [81, 0]
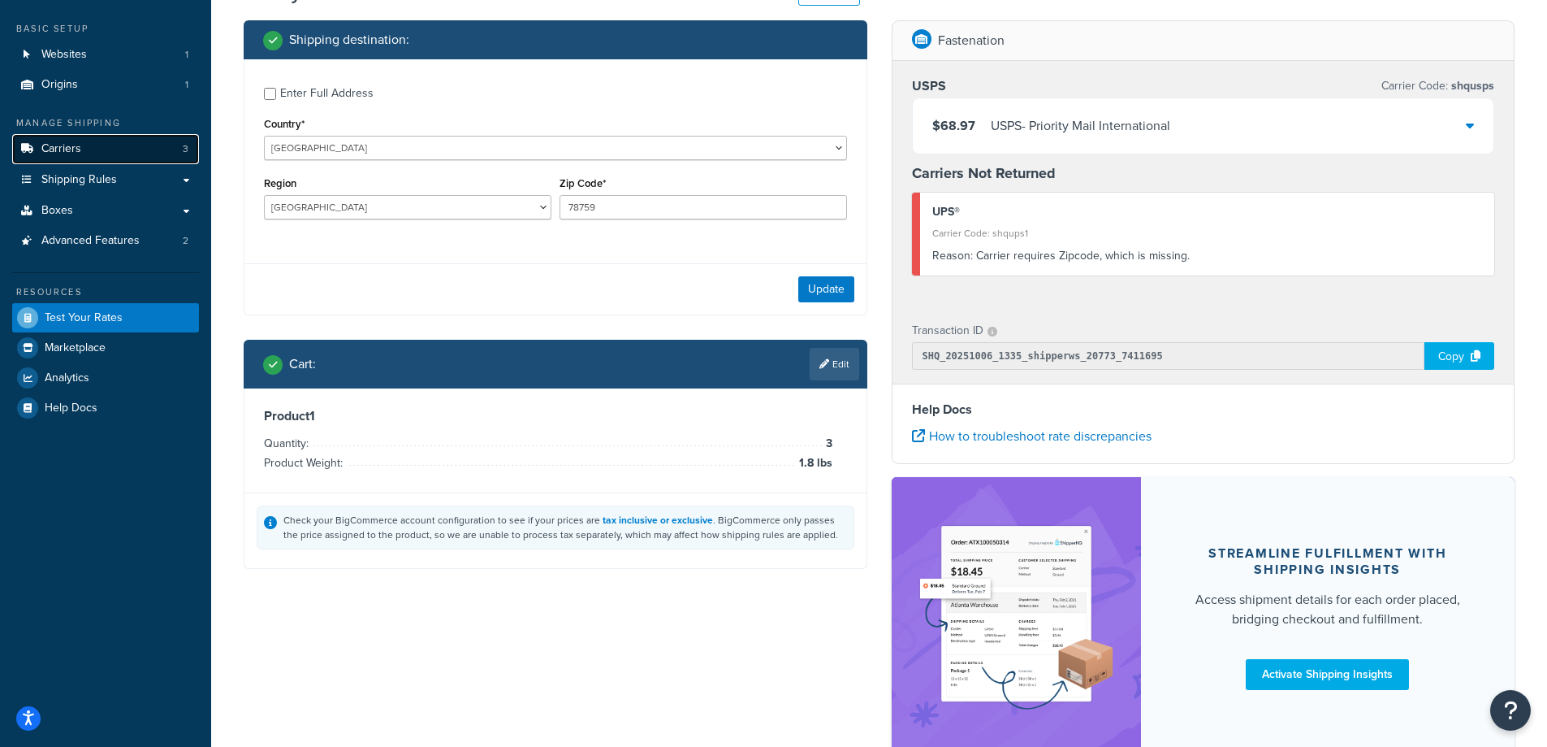
click at [110, 145] on link "Carriers 3" at bounding box center [105, 149] width 187 height 30
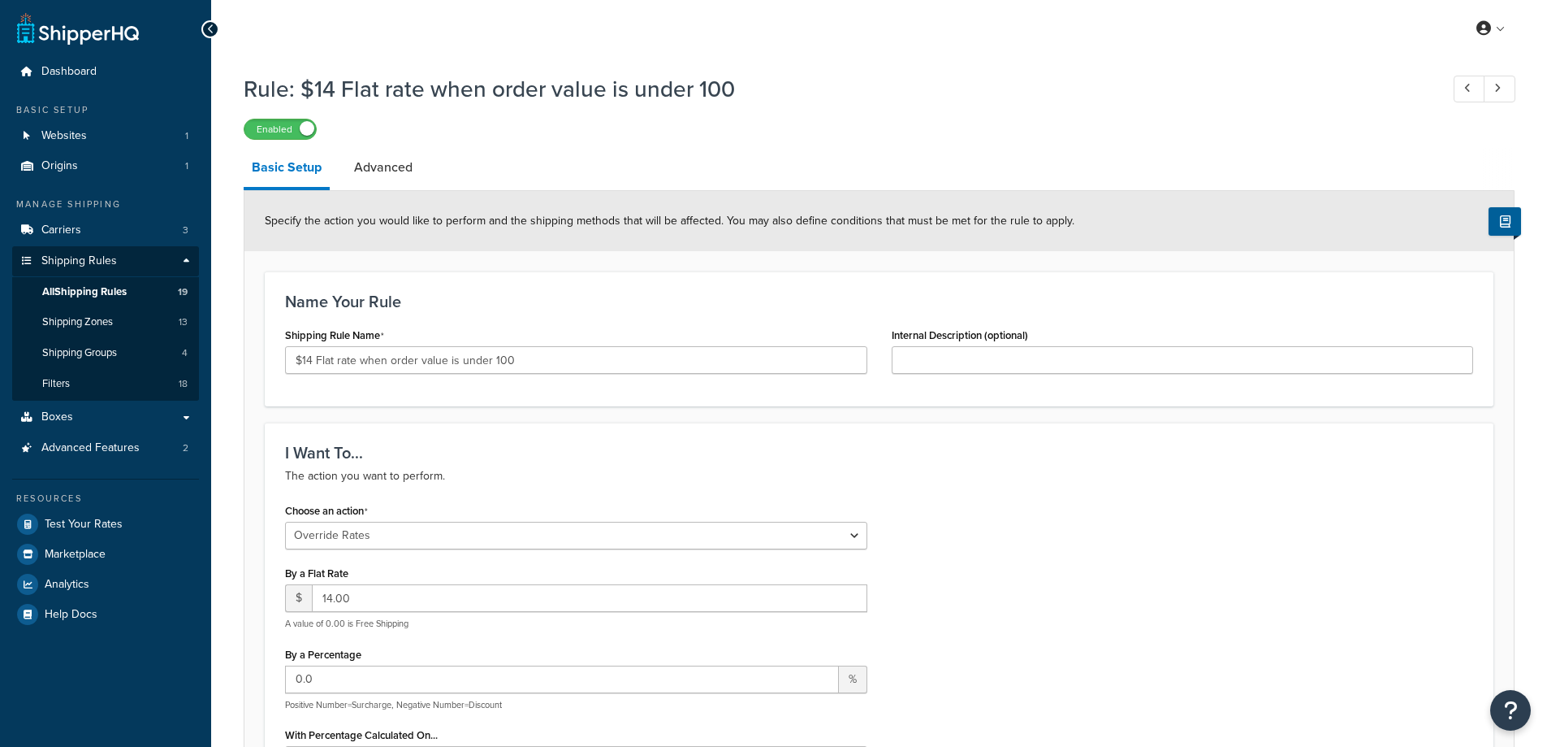
select select "OVERRIDE"
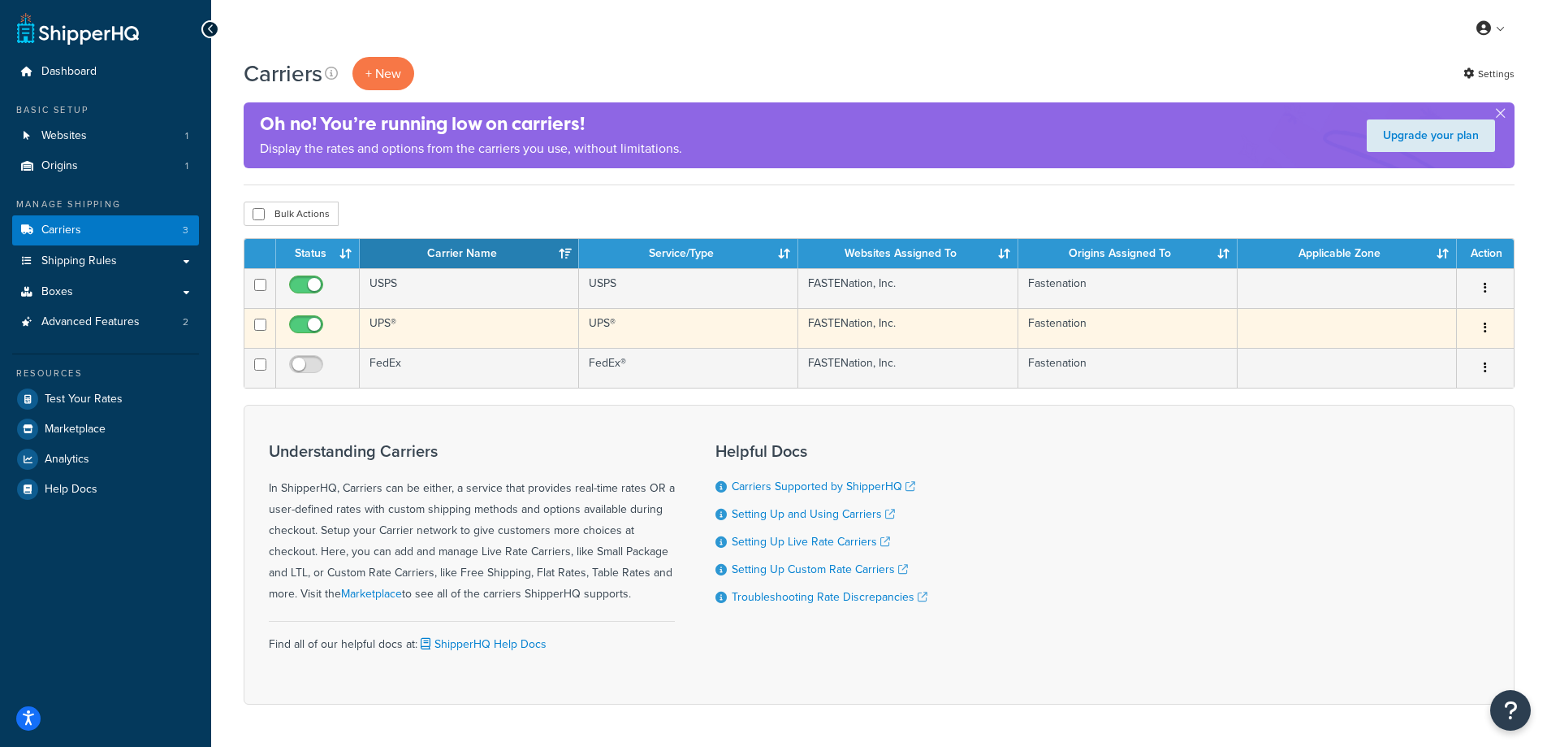
click at [1361, 330] on td at bounding box center [1347, 328] width 219 height 40
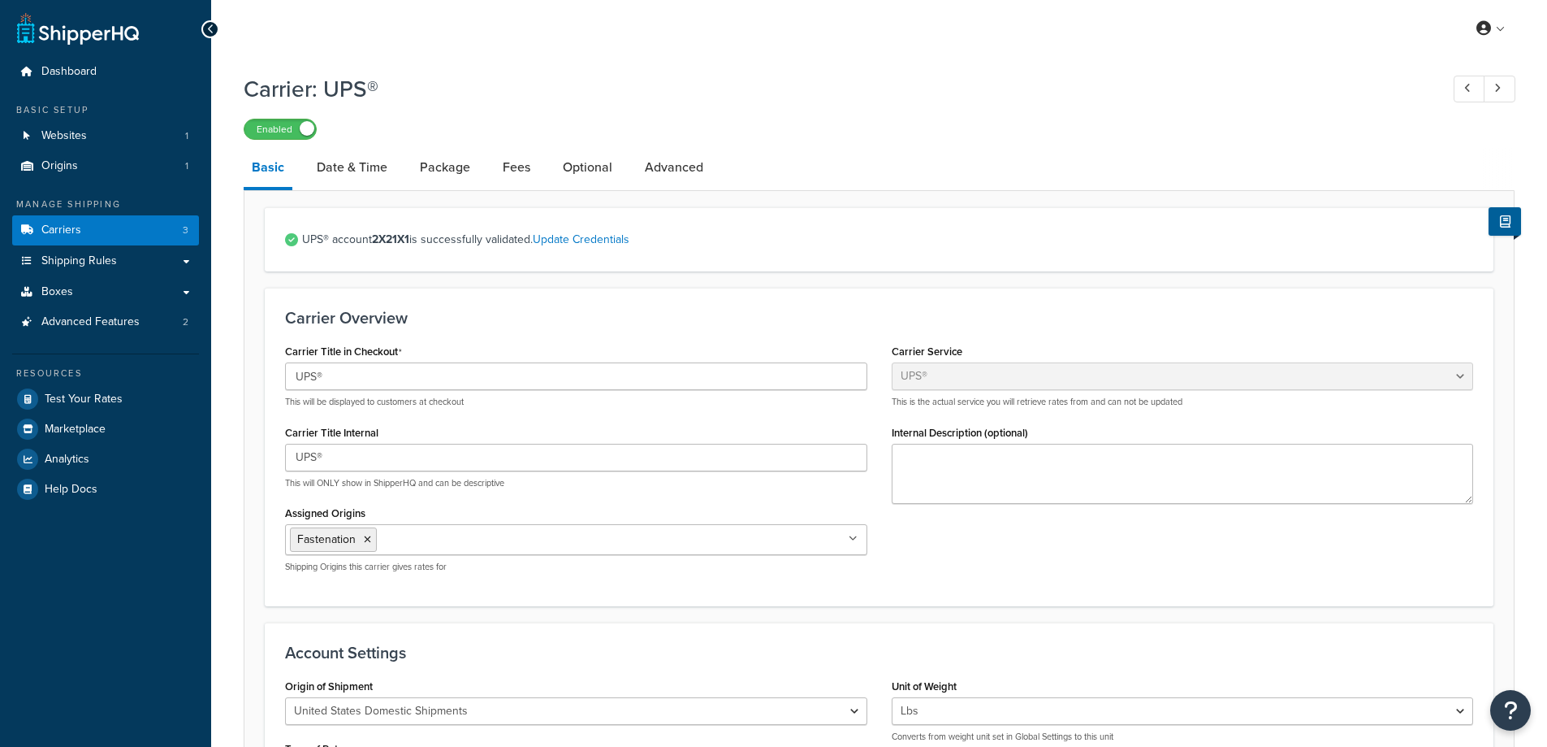
select select "ups"
click at [662, 158] on link "Advanced" at bounding box center [674, 167] width 75 height 39
select select "false"
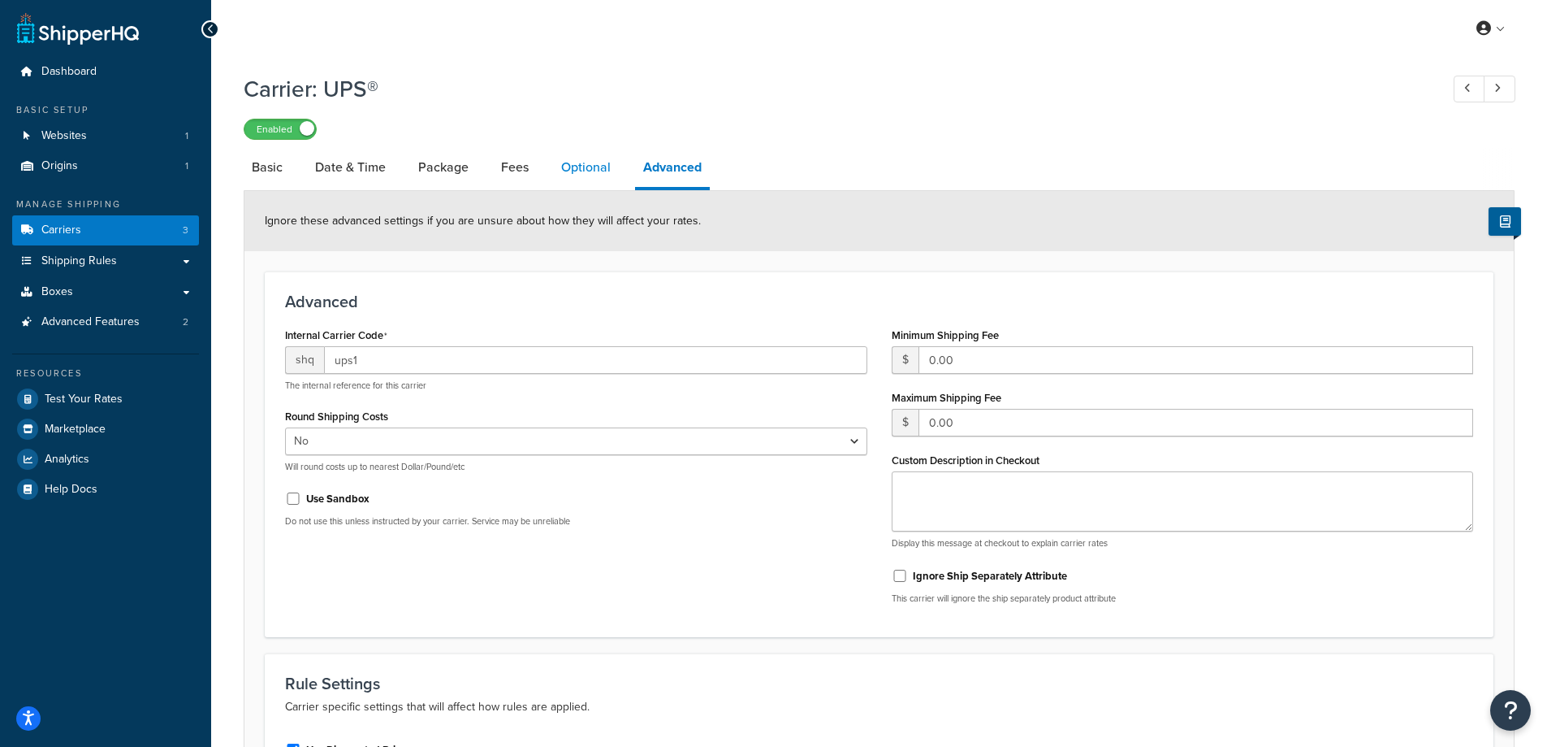
click at [595, 175] on link "Optional" at bounding box center [586, 167] width 66 height 39
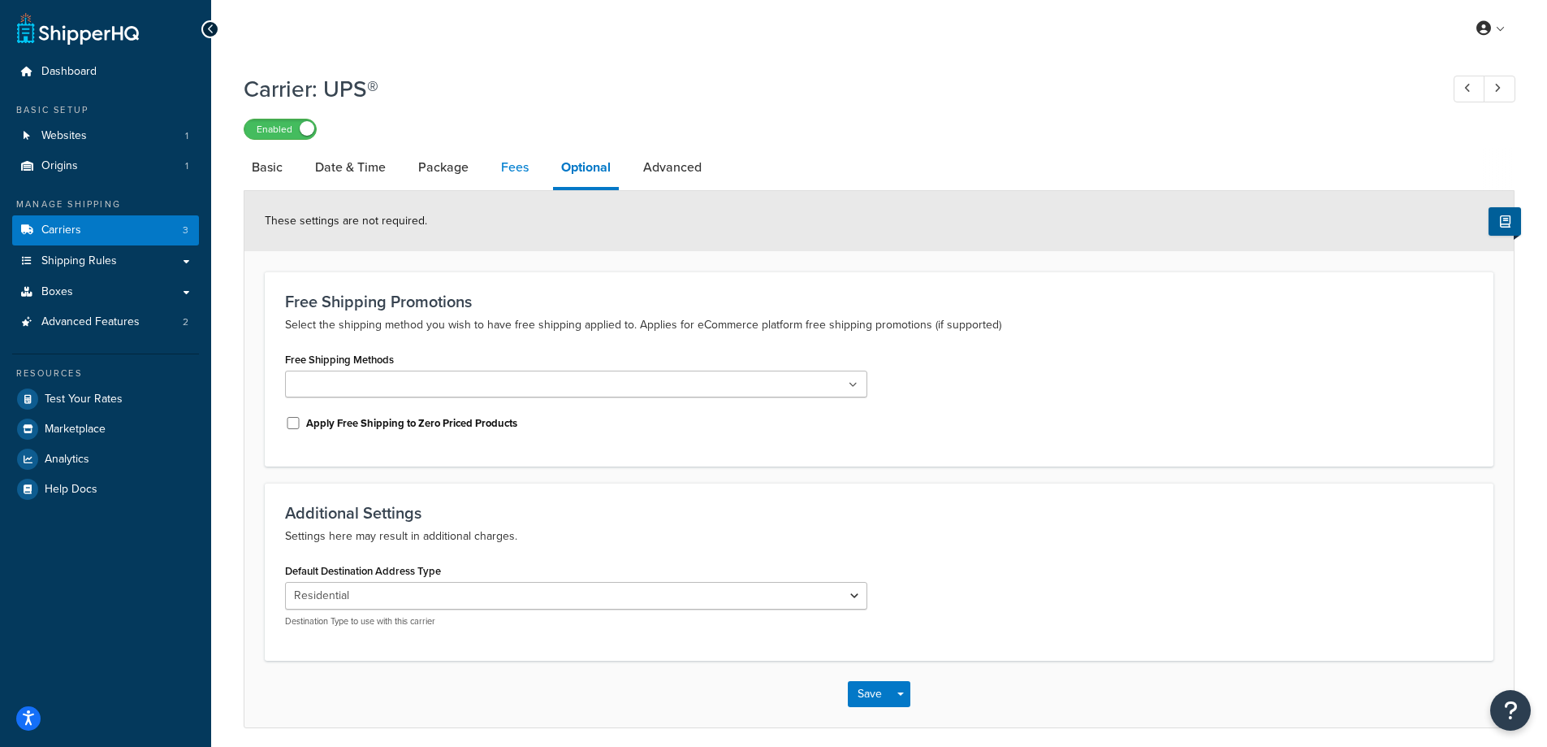
click at [507, 167] on link "Fees" at bounding box center [515, 167] width 44 height 39
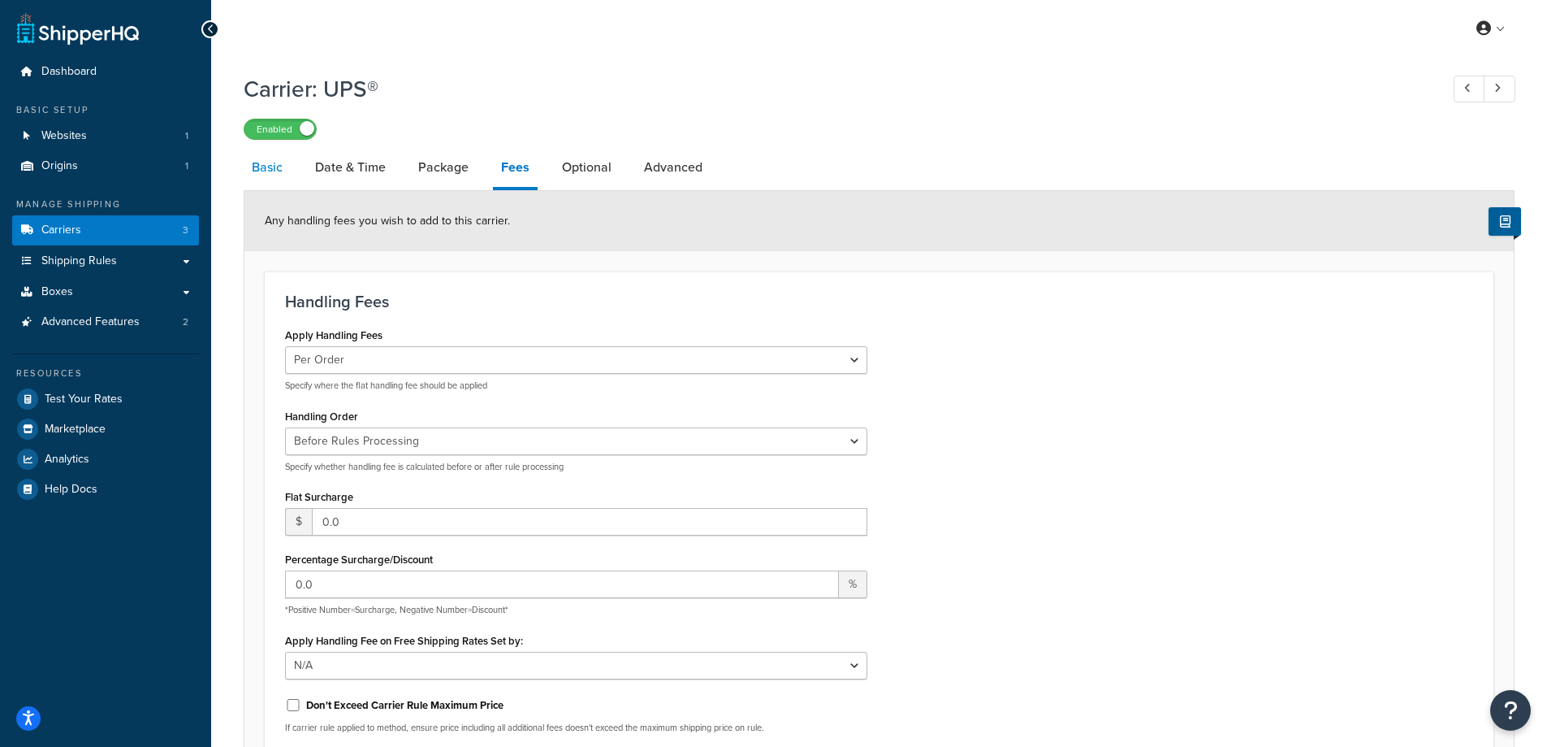
click at [258, 172] on link "Basic" at bounding box center [267, 167] width 47 height 39
select select "ups"
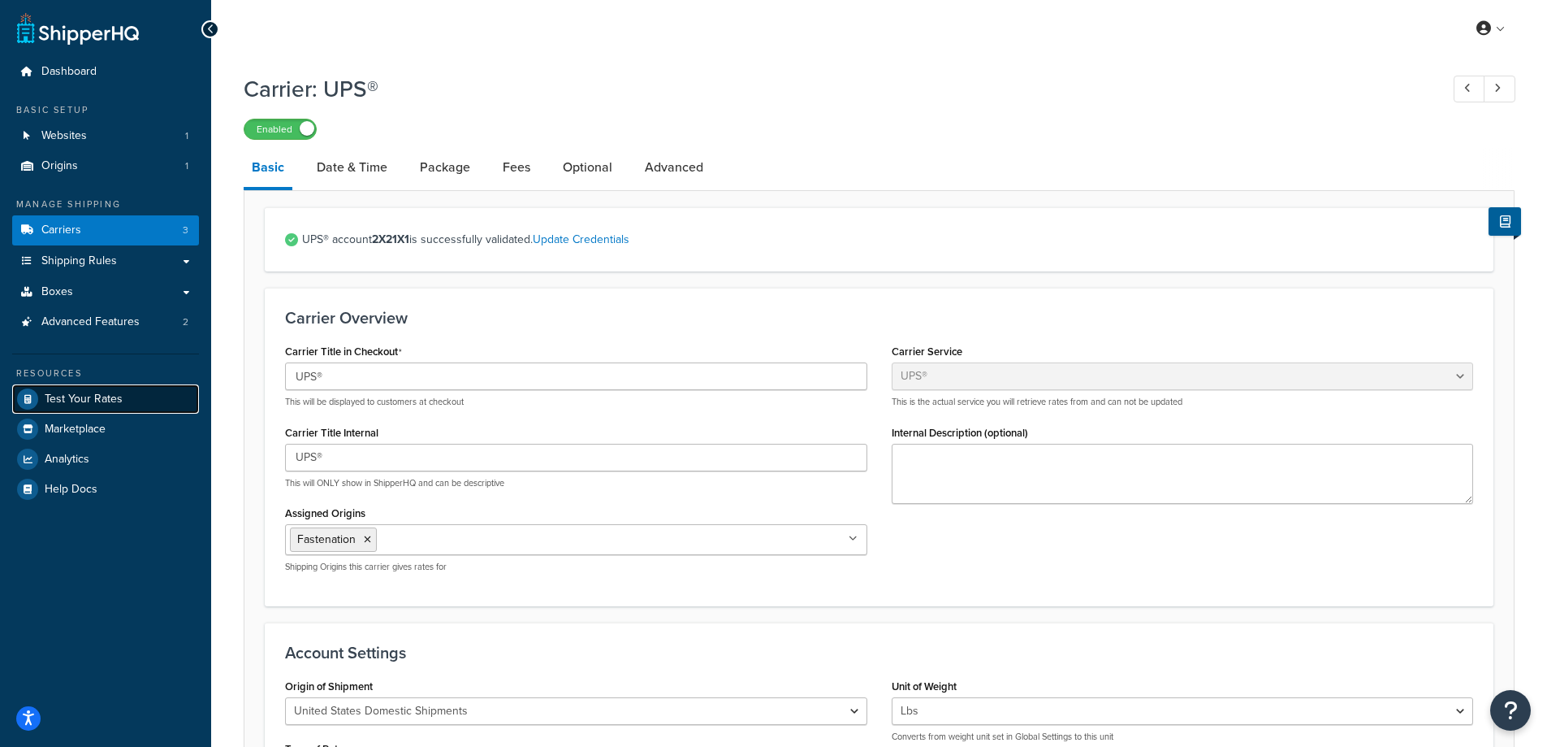
click at [40, 400] on link "Test Your Rates" at bounding box center [105, 398] width 187 height 29
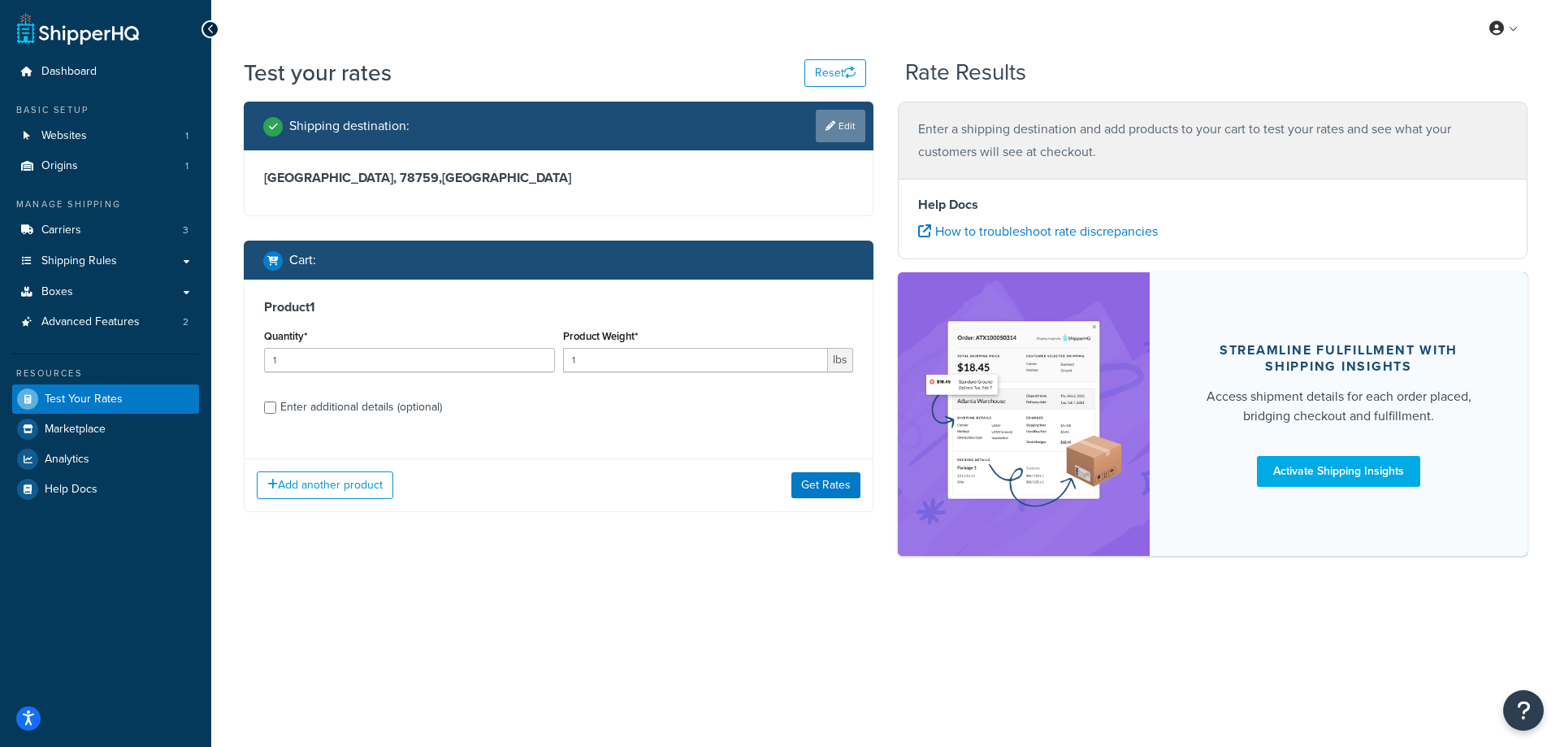
click at [854, 120] on link "Edit" at bounding box center [841, 126] width 50 height 32
select select "CA"
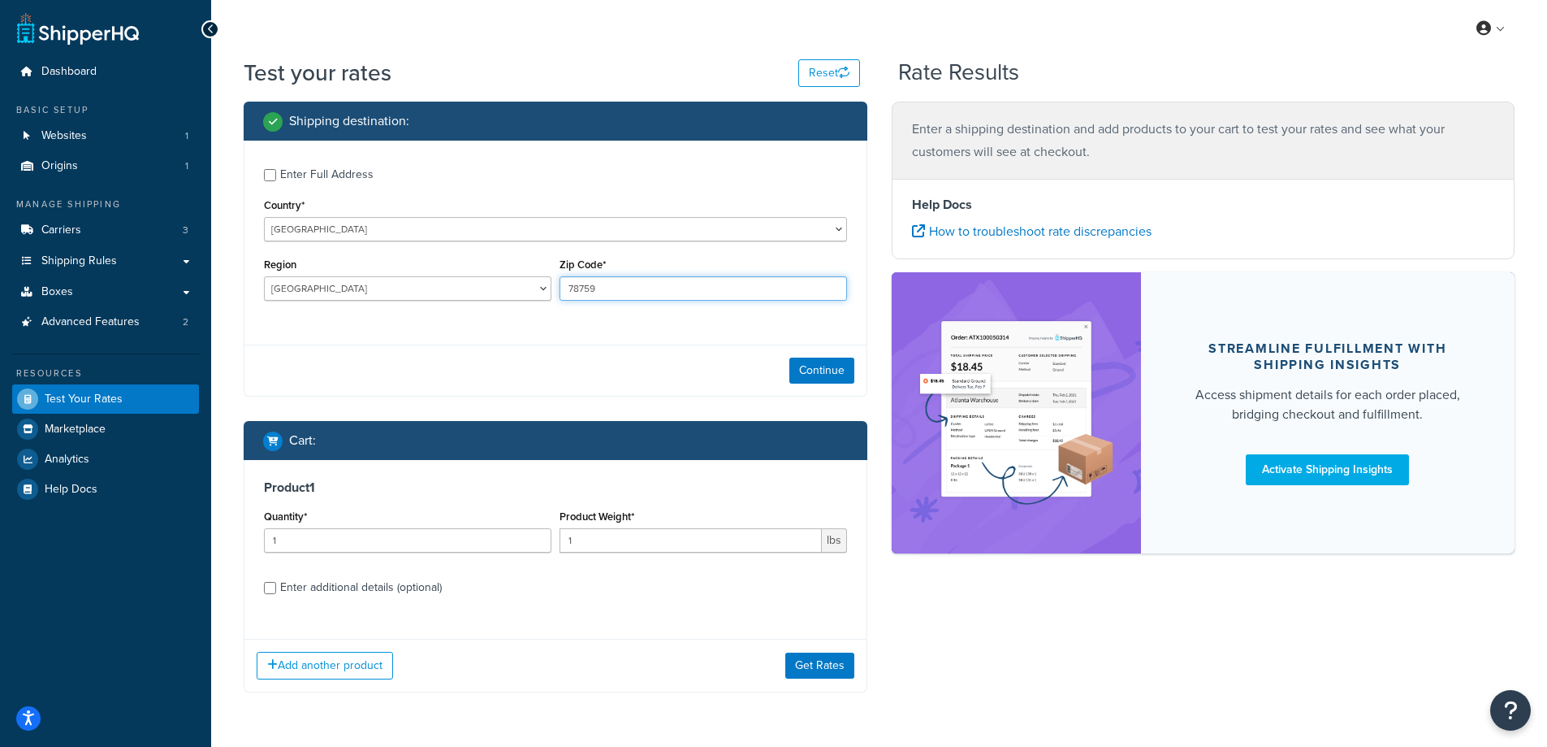
click at [598, 288] on input "78759" at bounding box center [704, 288] width 288 height 24
drag, startPoint x: 605, startPoint y: 288, endPoint x: 549, endPoint y: 288, distance: 56.1
click at [549, 288] on div "Region [GEOGRAPHIC_DATA] [GEOGRAPHIC_DATA] [GEOGRAPHIC_DATA] [GEOGRAPHIC_DATA] …" at bounding box center [555, 282] width 591 height 59
drag, startPoint x: 608, startPoint y: 284, endPoint x: 555, endPoint y: 288, distance: 53.7
click at [556, 288] on div "Zip Code* 78759" at bounding box center [704, 282] width 296 height 59
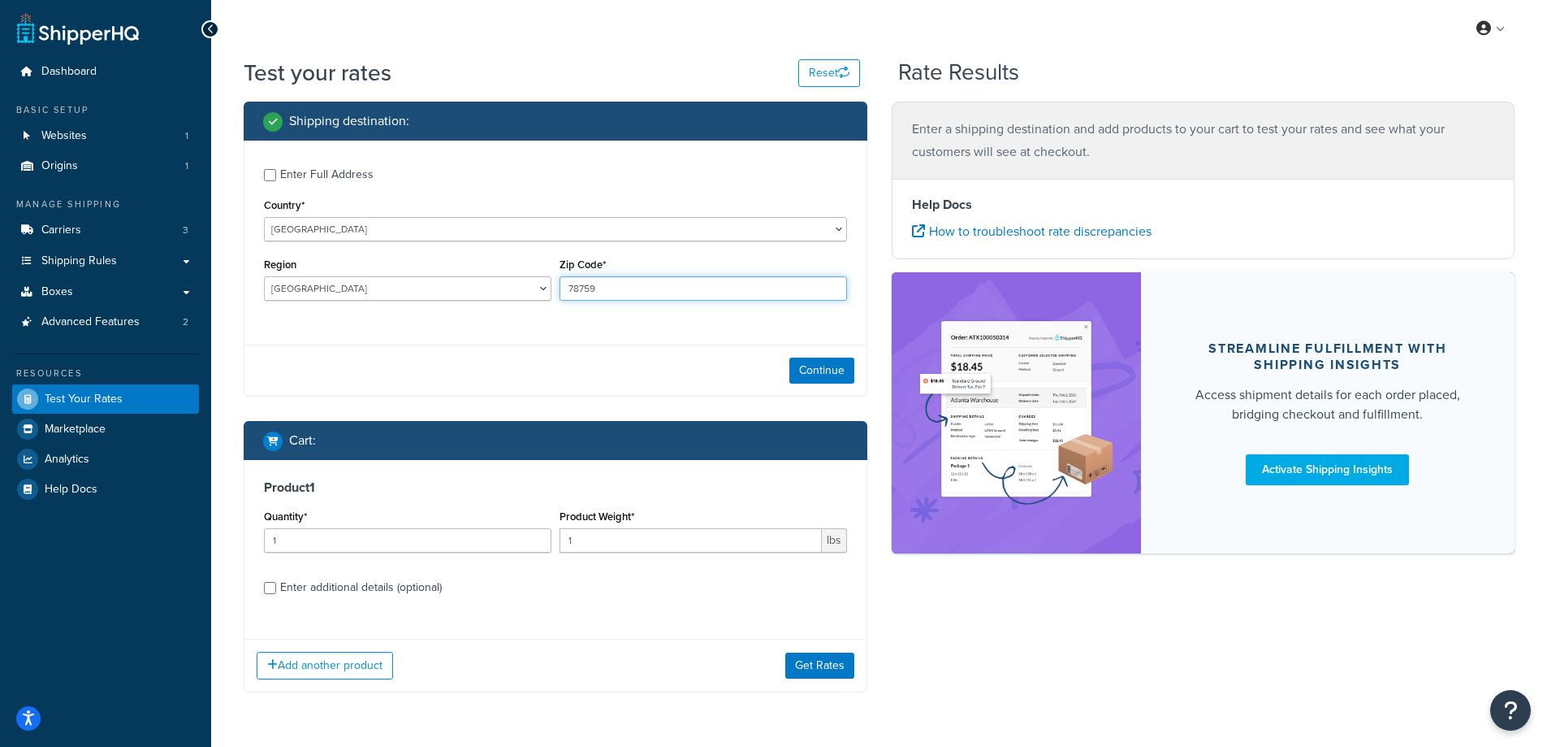
paste input "T4S 1W6"
type input "T4S 1W6"
click at [815, 372] on button "Continue" at bounding box center [822, 370] width 65 height 26
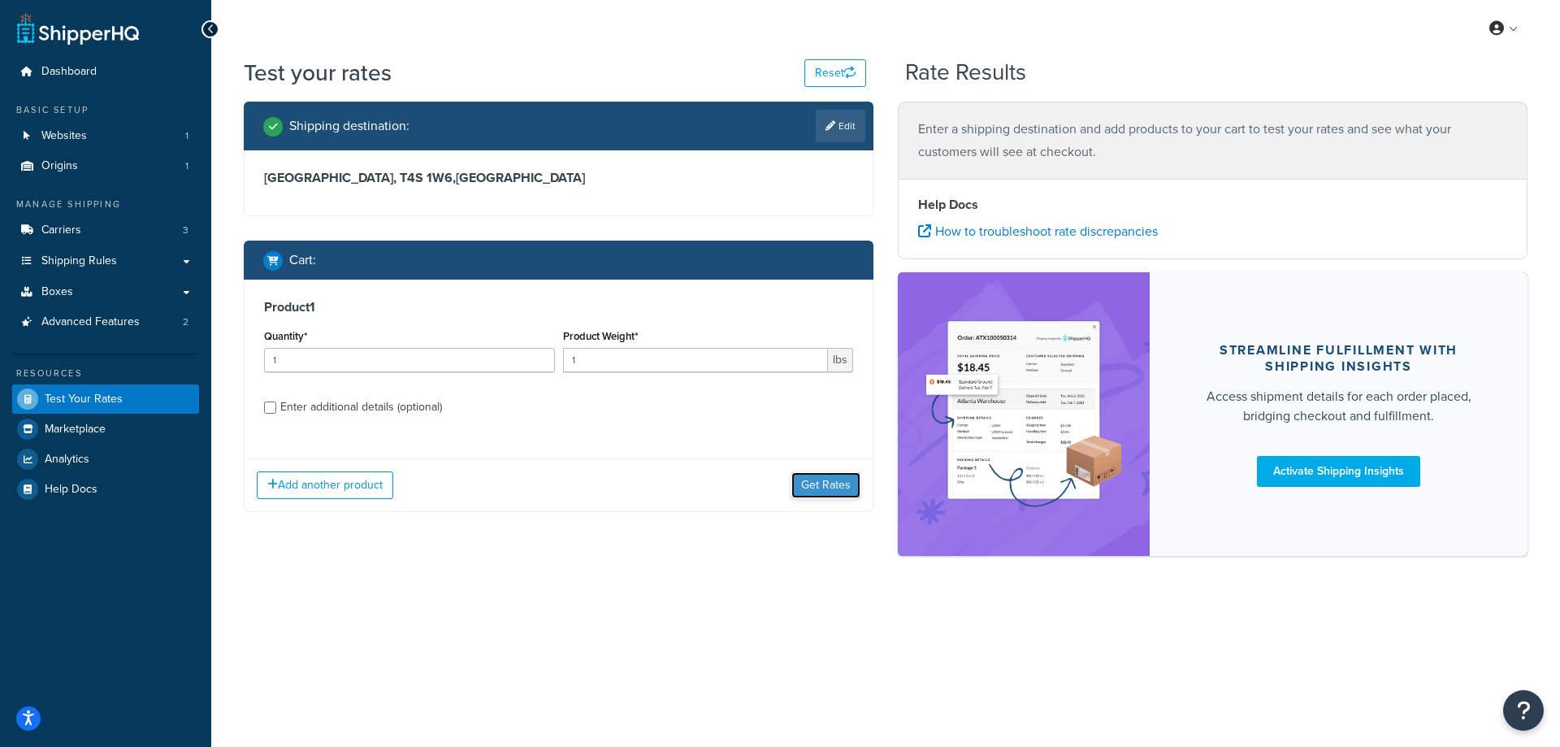
click at [821, 484] on button "Get Rates" at bounding box center [825, 485] width 69 height 26
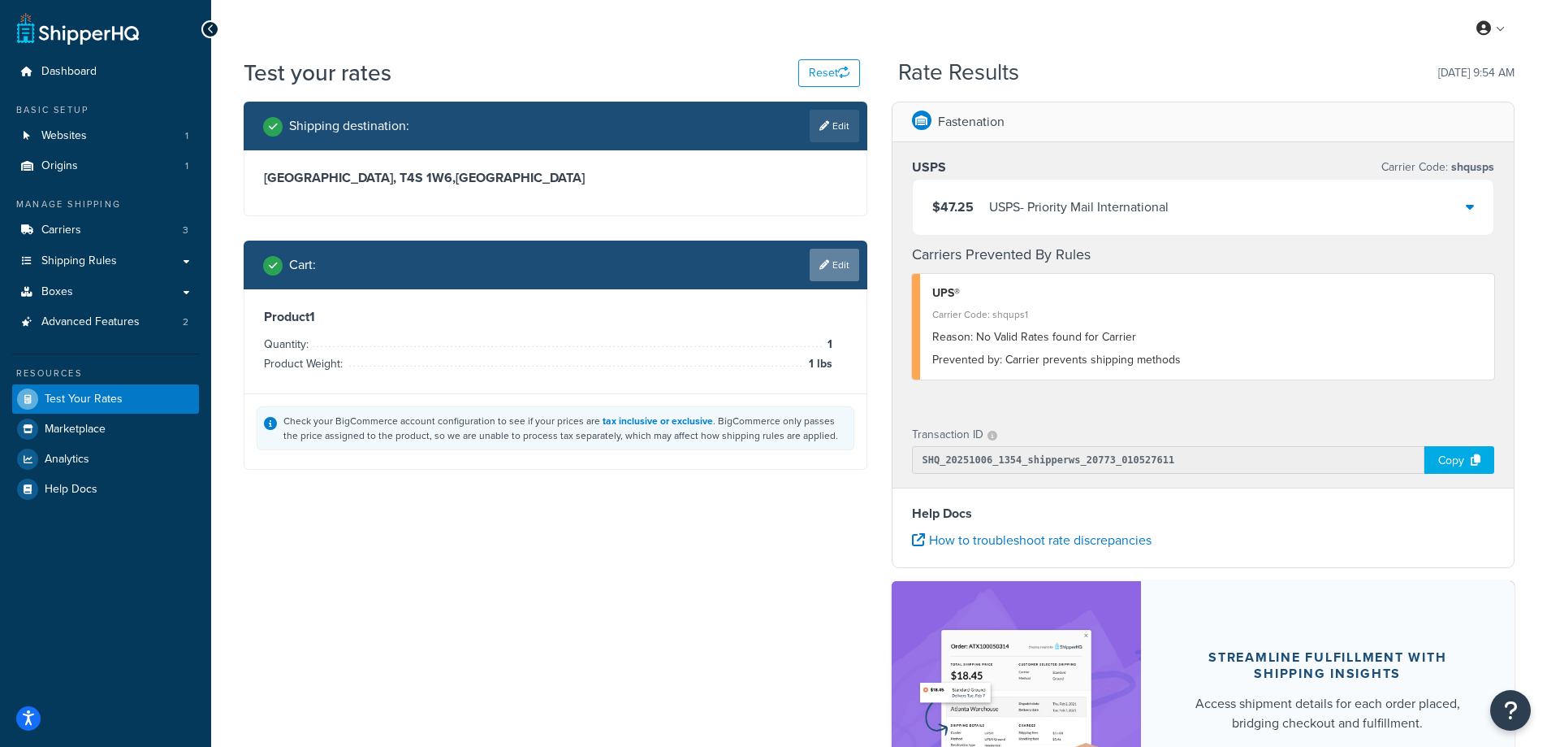
click at [835, 258] on link "Edit" at bounding box center [835, 265] width 50 height 32
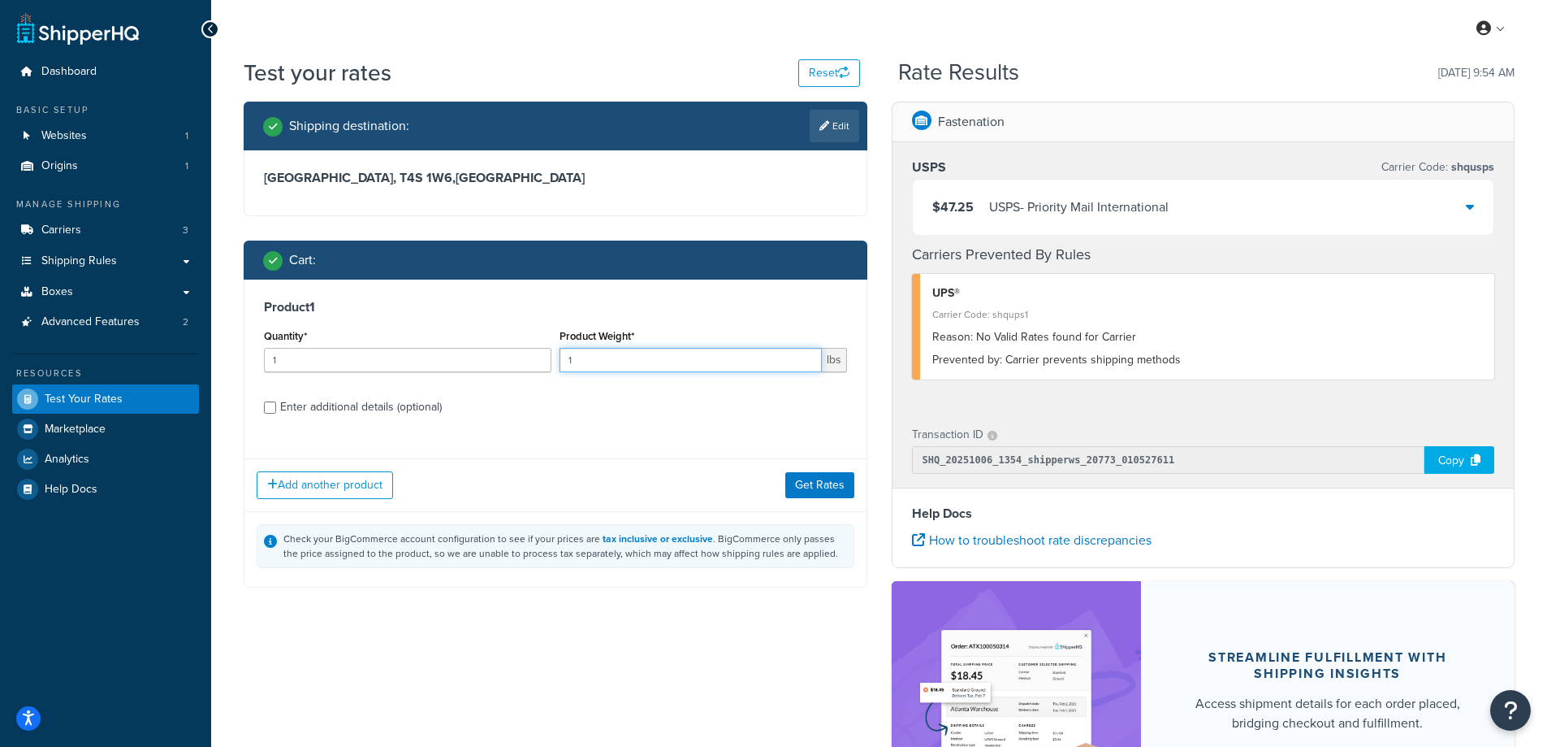
click at [645, 361] on input "1" at bounding box center [691, 360] width 262 height 24
type input "1.8"
click at [830, 486] on button "Get Rates" at bounding box center [820, 485] width 69 height 26
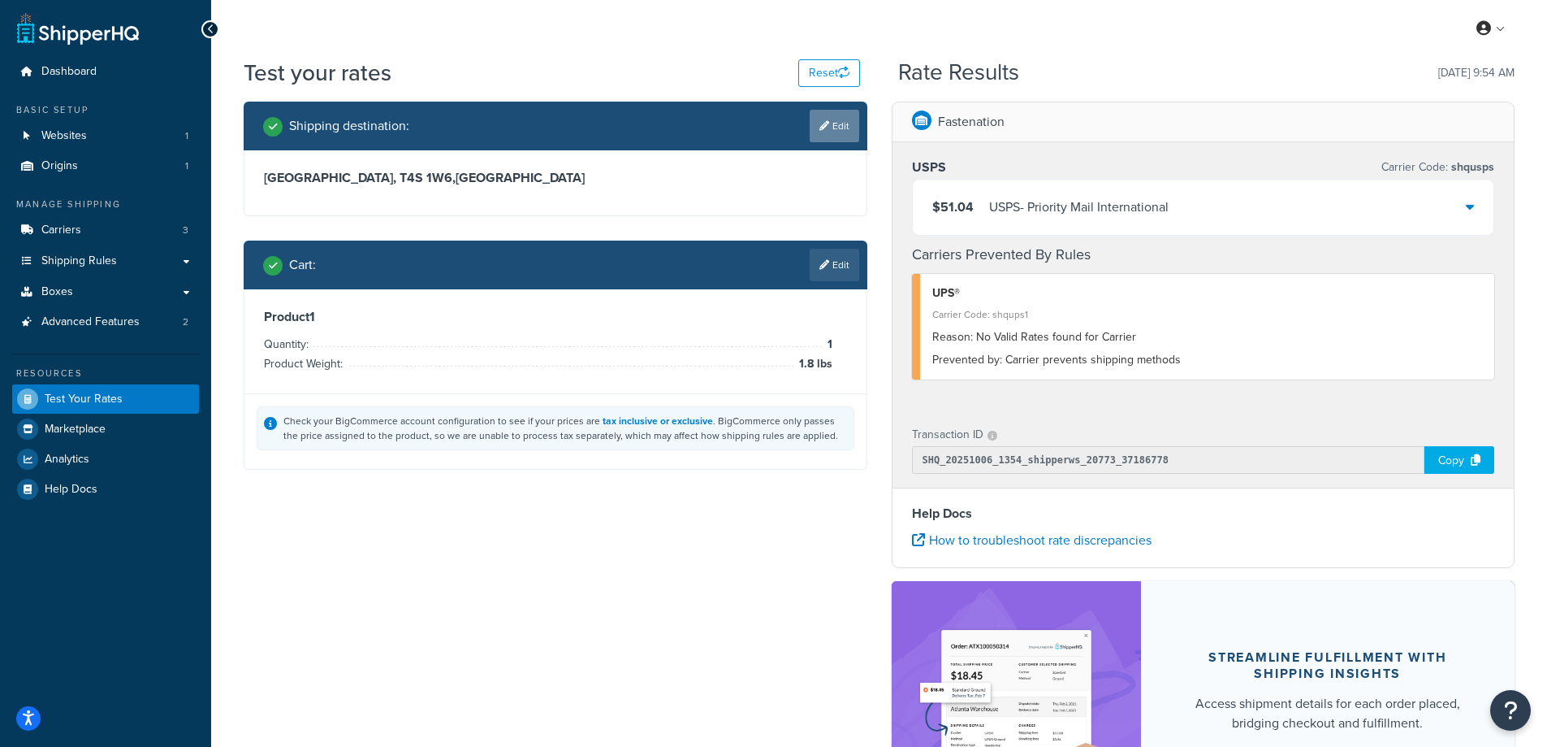
click at [833, 115] on link "Edit" at bounding box center [835, 126] width 50 height 32
select select "CA"
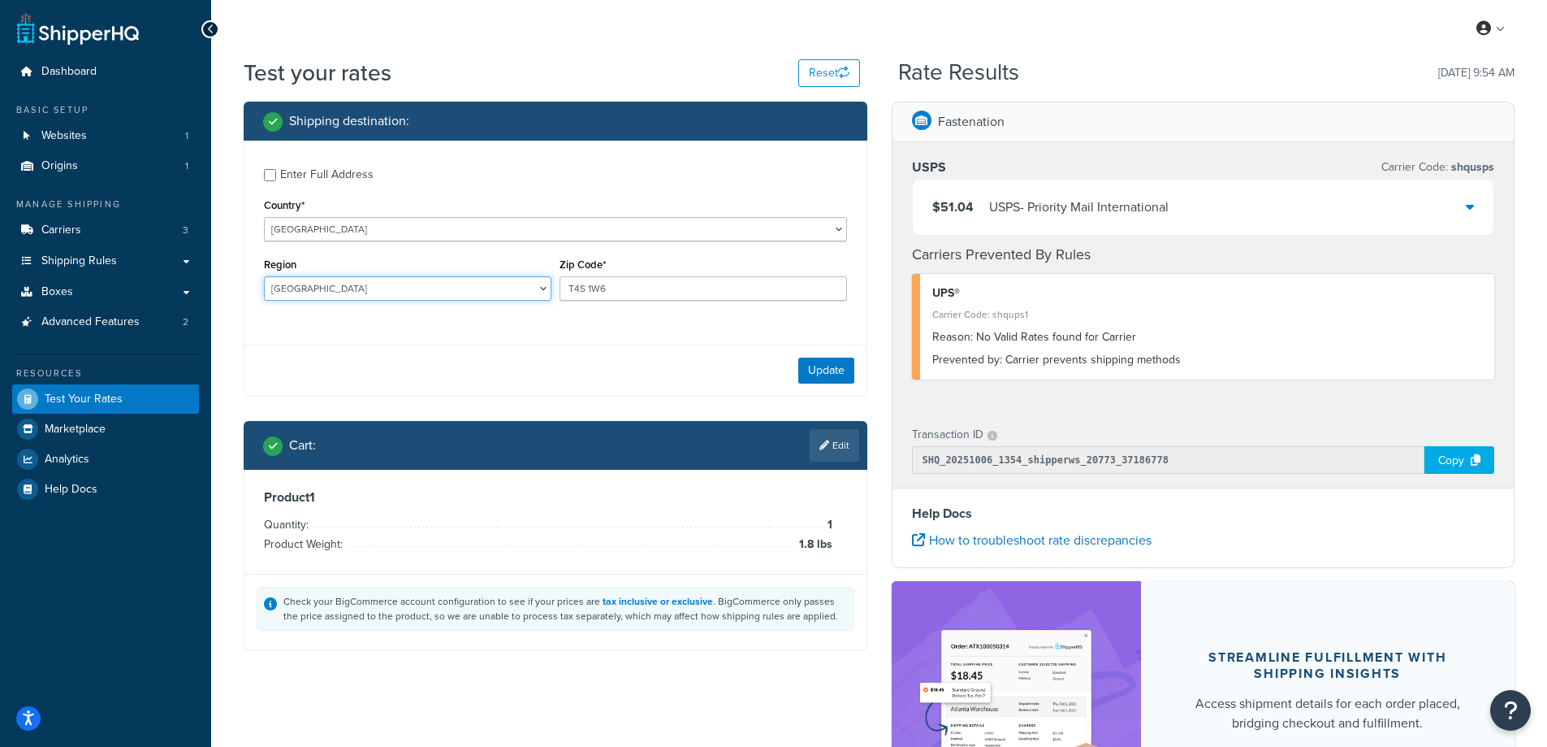
click at [323, 284] on select "[GEOGRAPHIC_DATA] [GEOGRAPHIC_DATA] [GEOGRAPHIC_DATA] [GEOGRAPHIC_DATA] [GEOGRA…" at bounding box center [408, 288] width 288 height 24
click at [293, 294] on select "[GEOGRAPHIC_DATA] [GEOGRAPHIC_DATA] [GEOGRAPHIC_DATA] [GEOGRAPHIC_DATA] [GEOGRA…" at bounding box center [408, 288] width 288 height 24
select select "ON"
click at [264, 277] on select "[GEOGRAPHIC_DATA] [GEOGRAPHIC_DATA] [GEOGRAPHIC_DATA] [GEOGRAPHIC_DATA] [GEOGRA…" at bounding box center [408, 288] width 288 height 24
drag, startPoint x: 634, startPoint y: 288, endPoint x: 553, endPoint y: 278, distance: 81.0
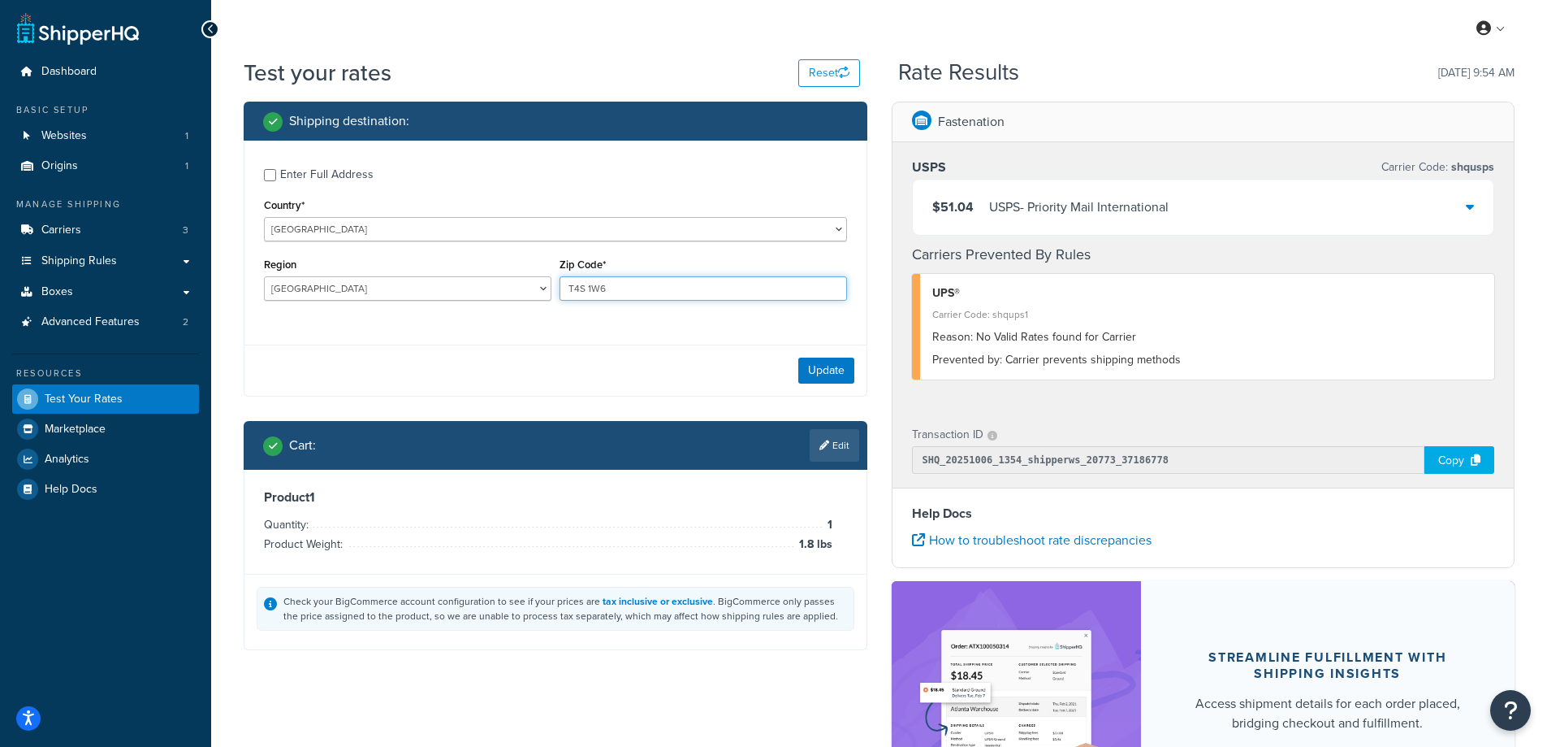
click at [553, 278] on div "Region [GEOGRAPHIC_DATA] [GEOGRAPHIC_DATA] [GEOGRAPHIC_DATA] [GEOGRAPHIC_DATA] …" at bounding box center [555, 282] width 591 height 59
type input "N9C 4B9"
click at [839, 372] on button "Update" at bounding box center [827, 370] width 56 height 26
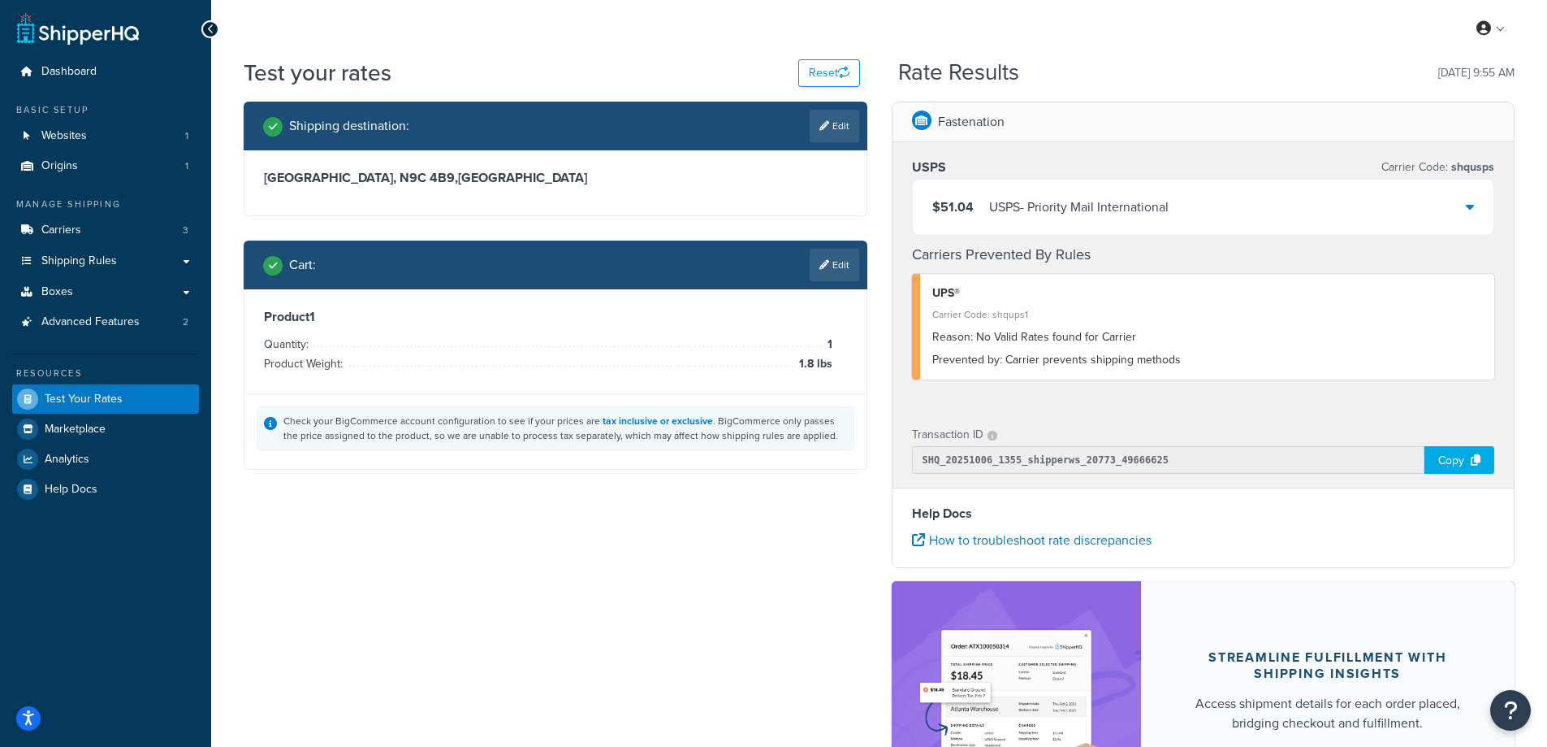
click at [1480, 212] on div "$51.04 USPS - Priority Mail International" at bounding box center [1204, 207] width 582 height 55
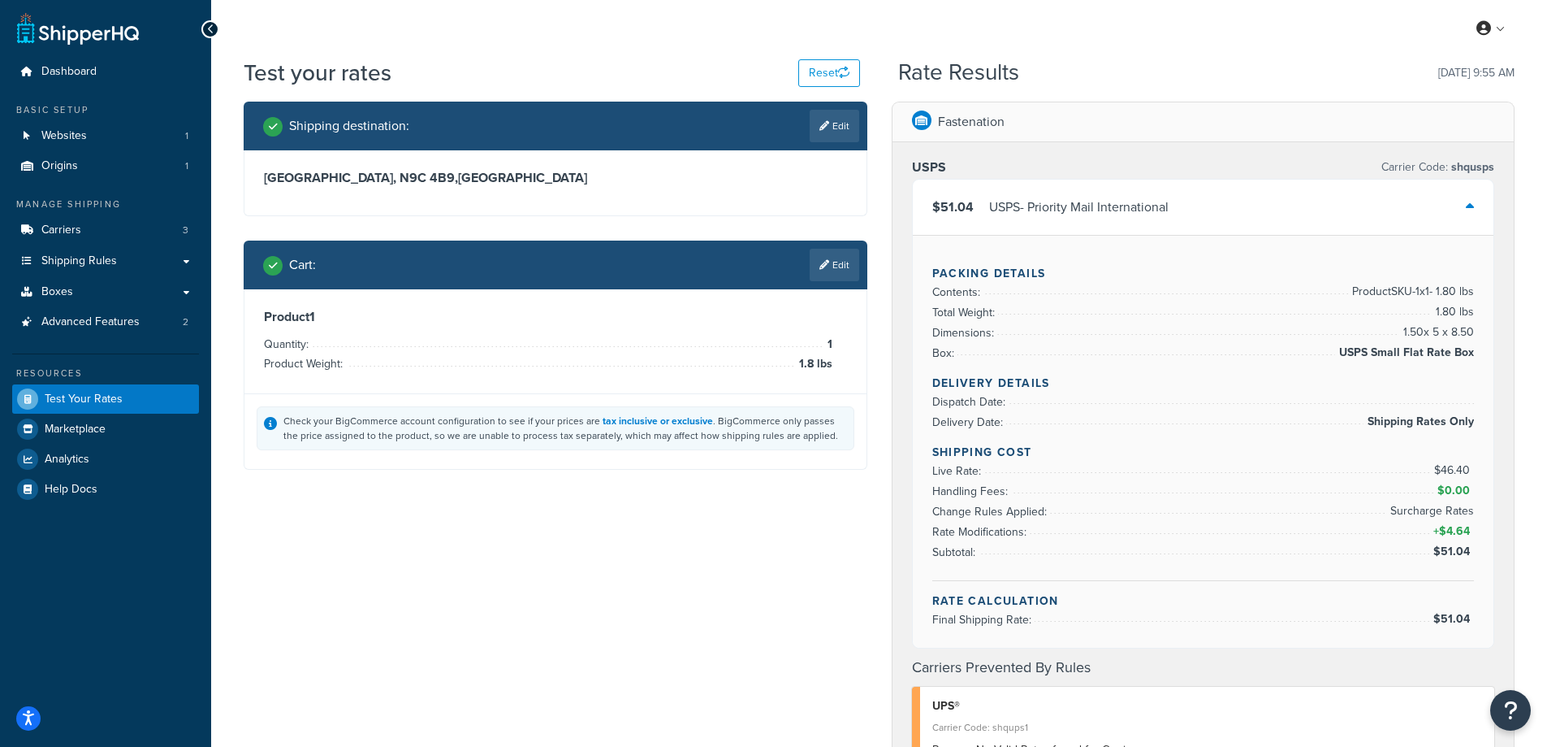
click at [1474, 195] on div "$51.04 USPS - Priority Mail International" at bounding box center [1204, 207] width 582 height 55
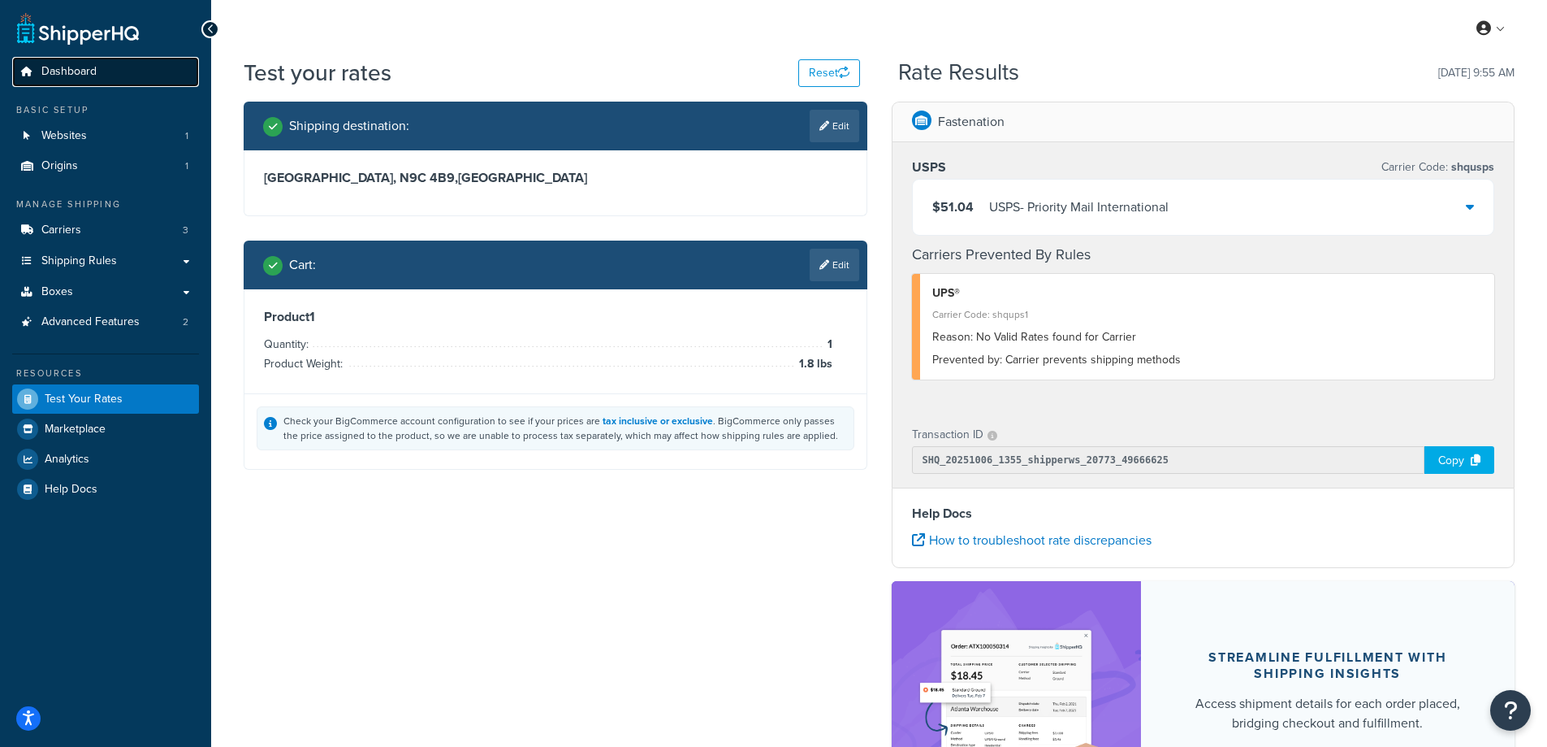
click at [79, 77] on span "Dashboard" at bounding box center [68, 72] width 55 height 14
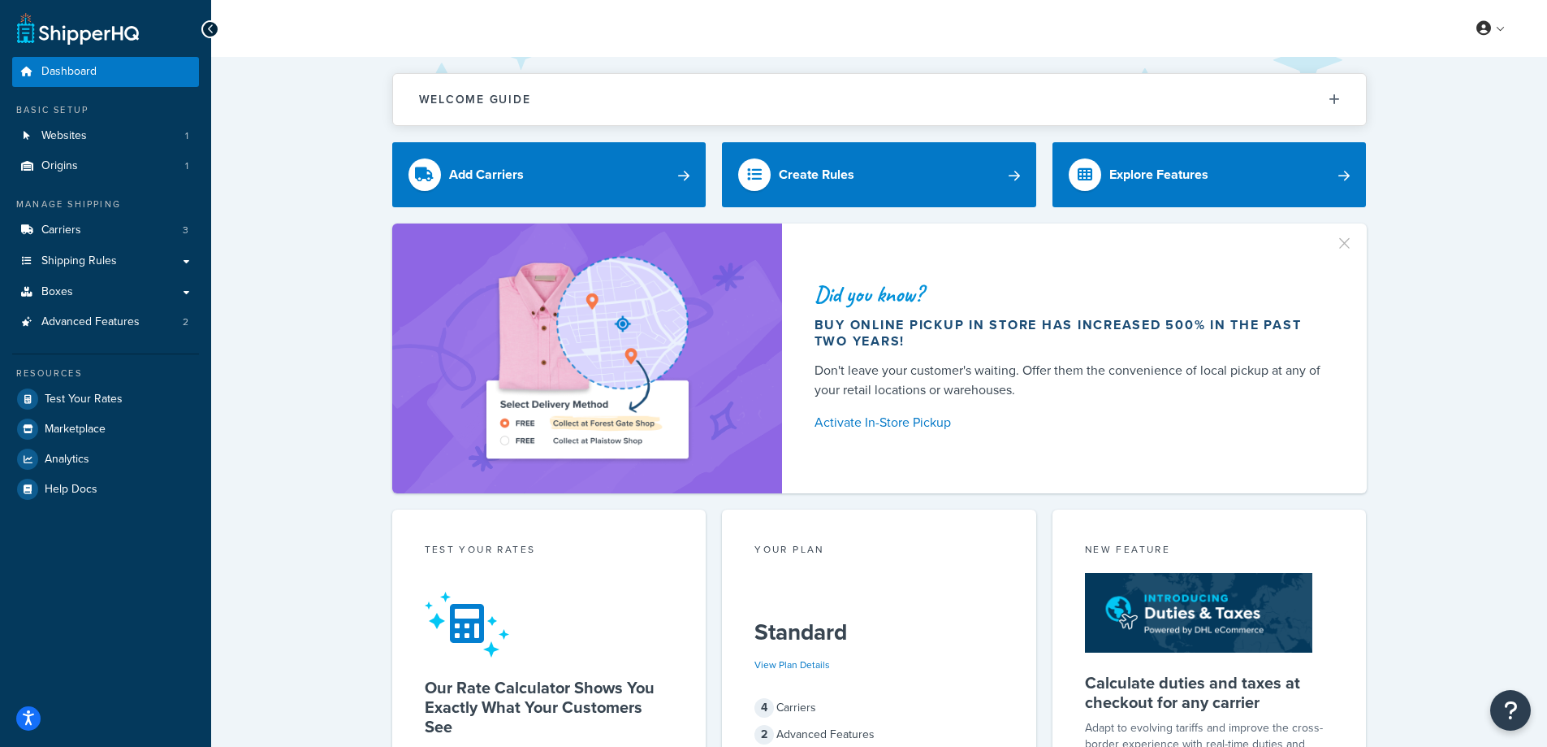
click at [210, 28] on icon at bounding box center [210, 29] width 7 height 11
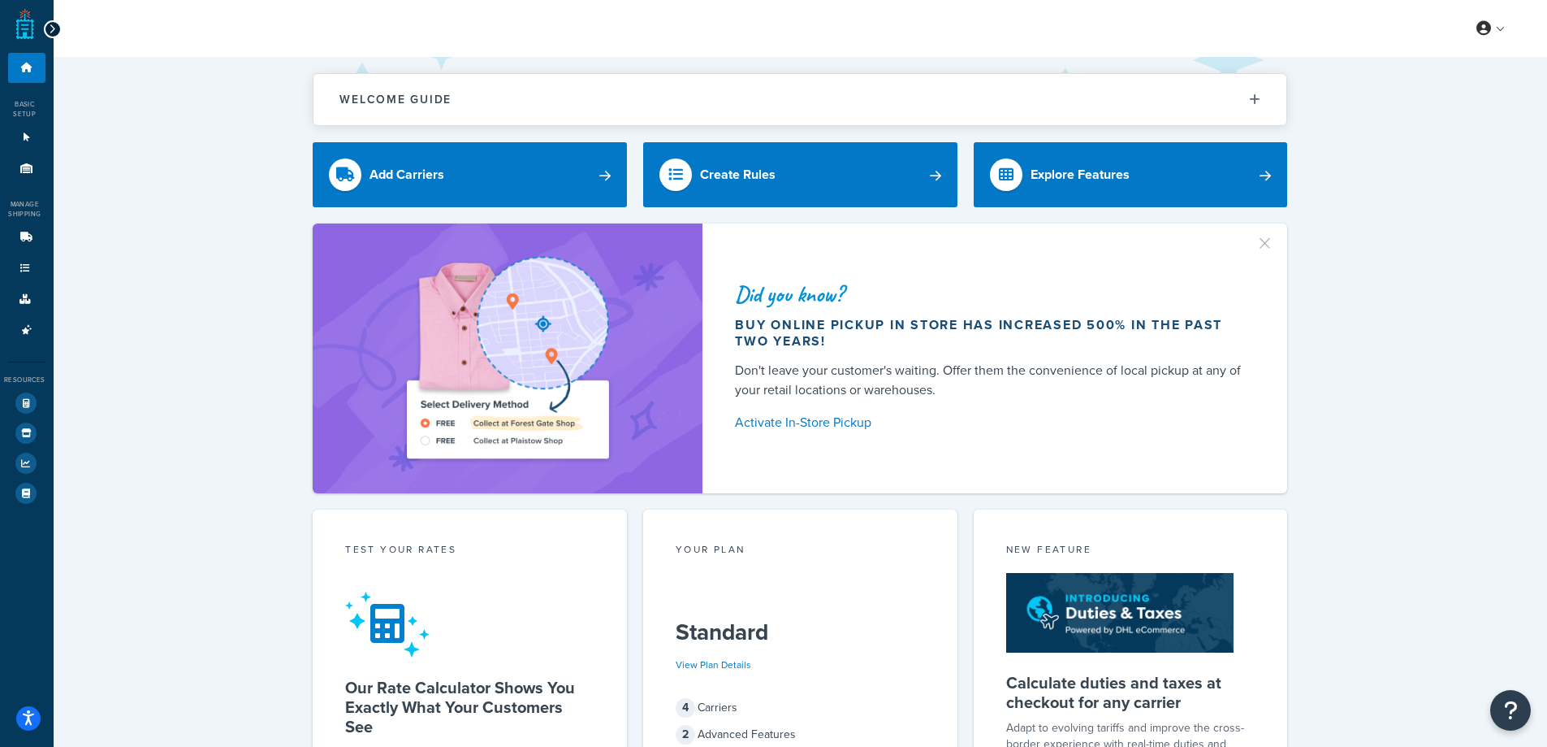
click at [49, 28] on icon at bounding box center [52, 29] width 7 height 11
